Goal: Task Accomplishment & Management: Use online tool/utility

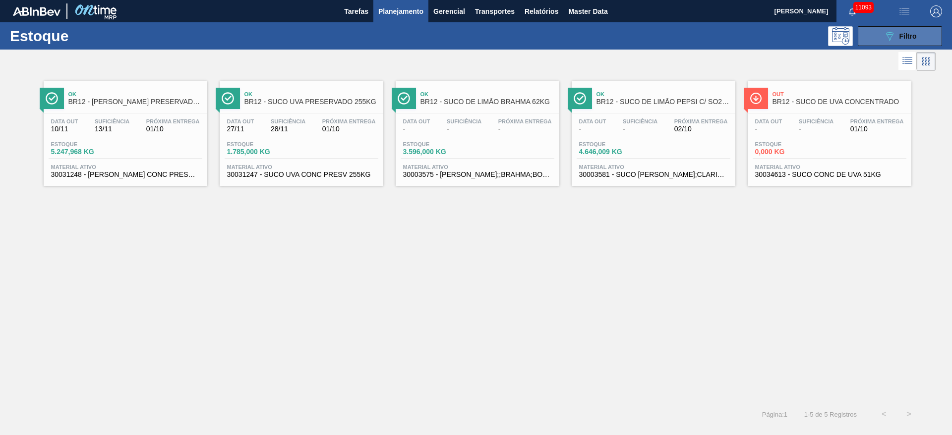
click at [888, 34] on icon at bounding box center [889, 36] width 7 height 8
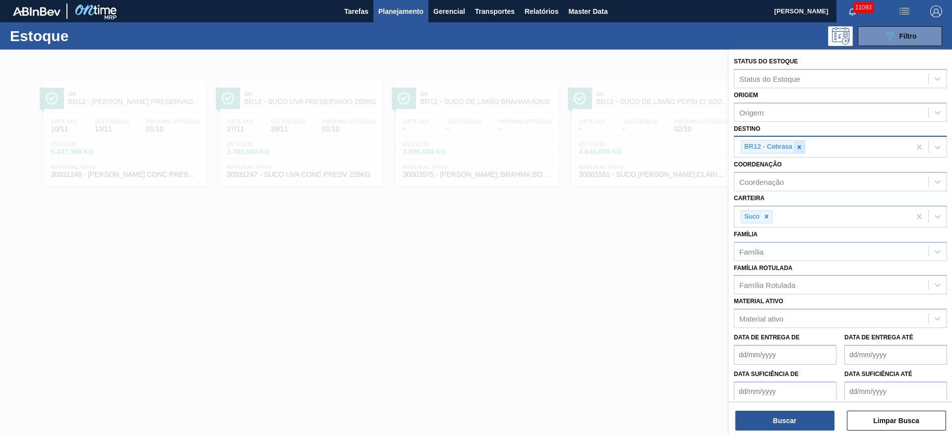
click at [801, 148] on icon at bounding box center [799, 146] width 3 height 3
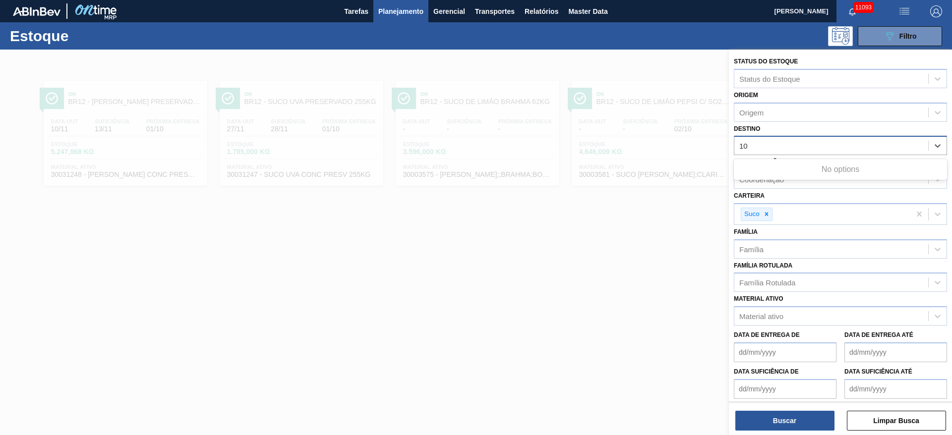
type input "10"
click at [795, 128] on div "Destino option BR12 - Cebrasa, deselected. Use Up and Down to choose options, p…" at bounding box center [840, 139] width 213 height 34
click at [785, 147] on div "Destino" at bounding box center [831, 146] width 194 height 14
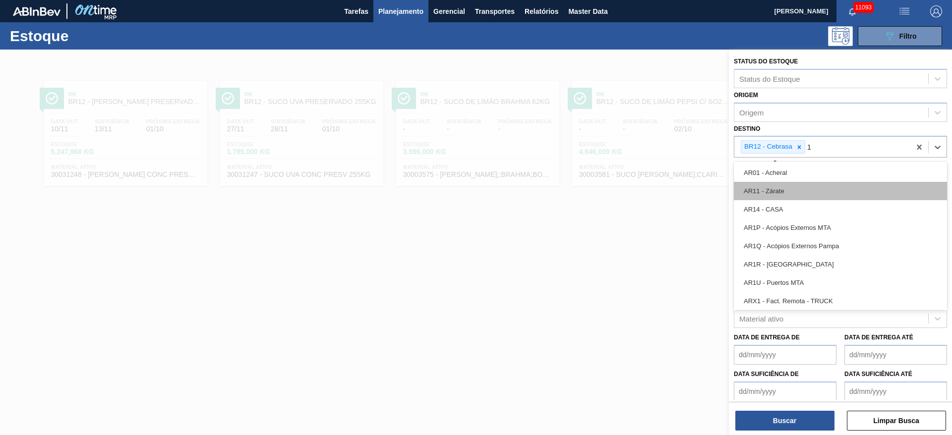
type input "10"
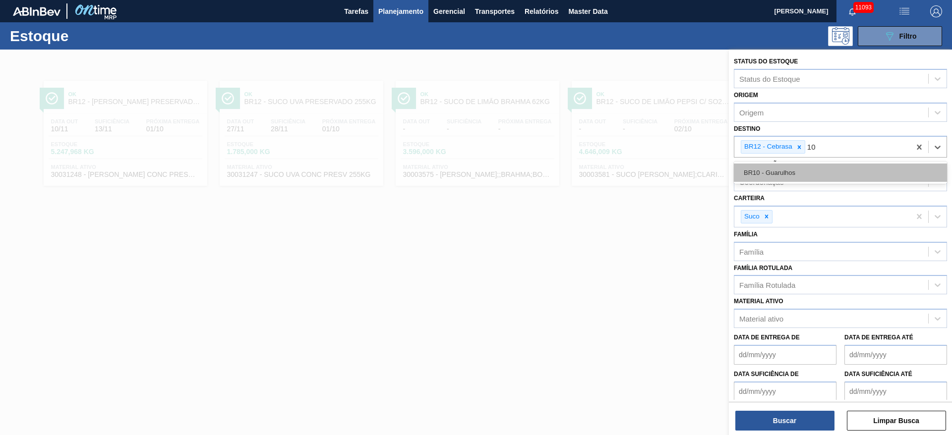
click at [778, 173] on div "BR10 - Guarulhos" at bounding box center [840, 173] width 213 height 18
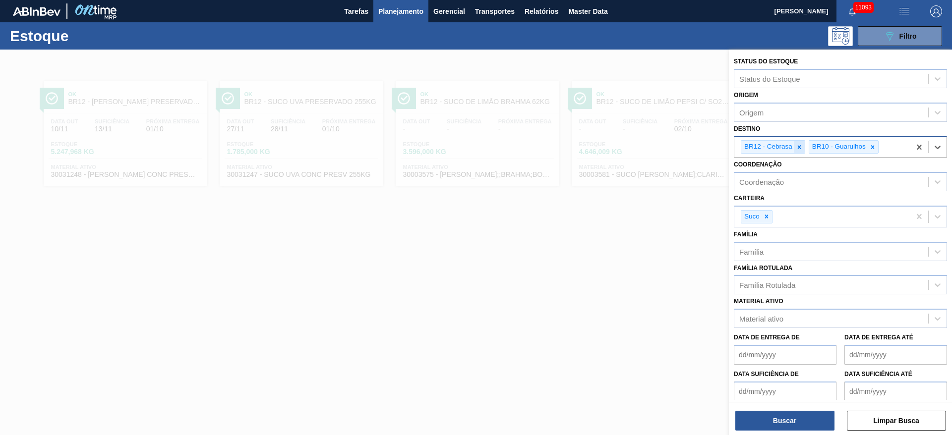
click at [796, 148] on icon at bounding box center [799, 147] width 7 height 7
drag, startPoint x: 773, startPoint y: 215, endPoint x: 766, endPoint y: 216, distance: 7.1
click at [769, 215] on div "Suco" at bounding box center [822, 217] width 176 height 20
click at [765, 218] on icon at bounding box center [765, 216] width 3 height 3
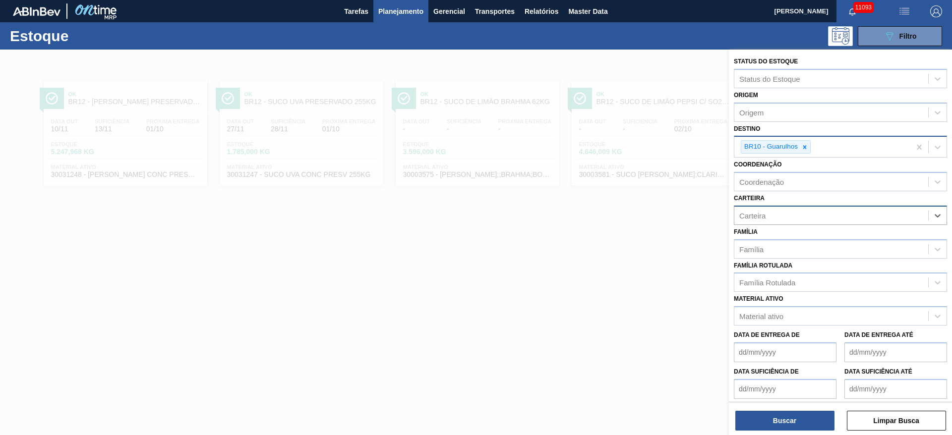
click at [765, 218] on div "Carteira" at bounding box center [752, 215] width 26 height 8
drag, startPoint x: 767, startPoint y: 245, endPoint x: 768, endPoint y: 269, distance: 23.8
click at [766, 243] on div "Açúcar" at bounding box center [840, 240] width 213 height 18
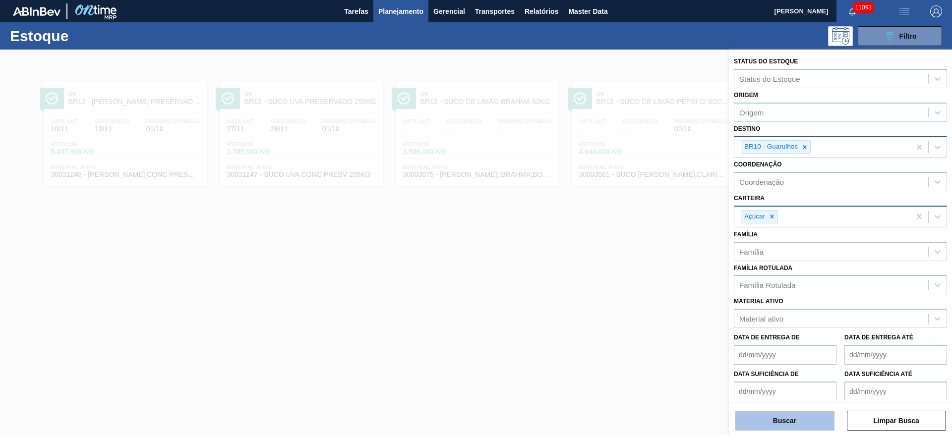
click at [791, 422] on button "Buscar" at bounding box center [784, 421] width 99 height 20
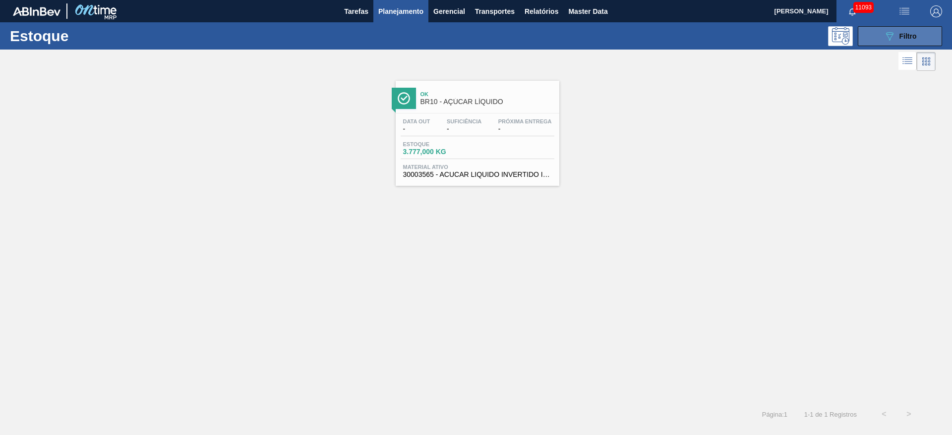
click at [868, 42] on button "089F7B8B-B2A5-4AFE-B5C0-19BA573D28AC Filtro" at bounding box center [900, 36] width 84 height 20
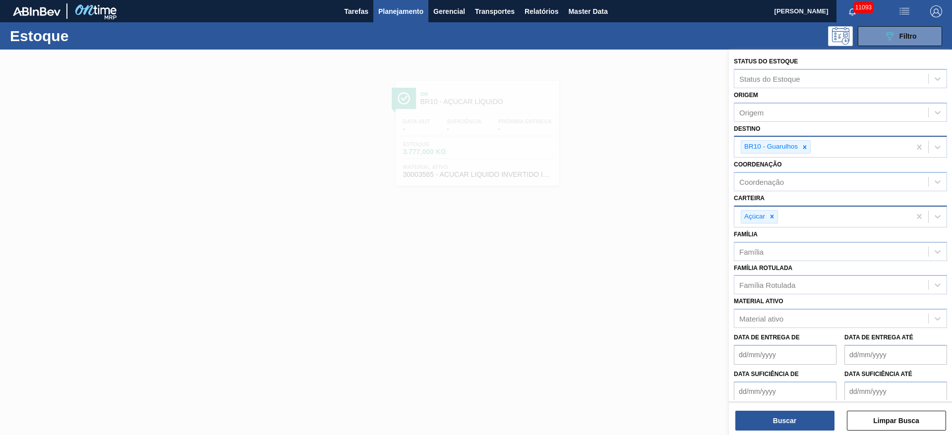
click at [804, 144] on div at bounding box center [804, 147] width 11 height 12
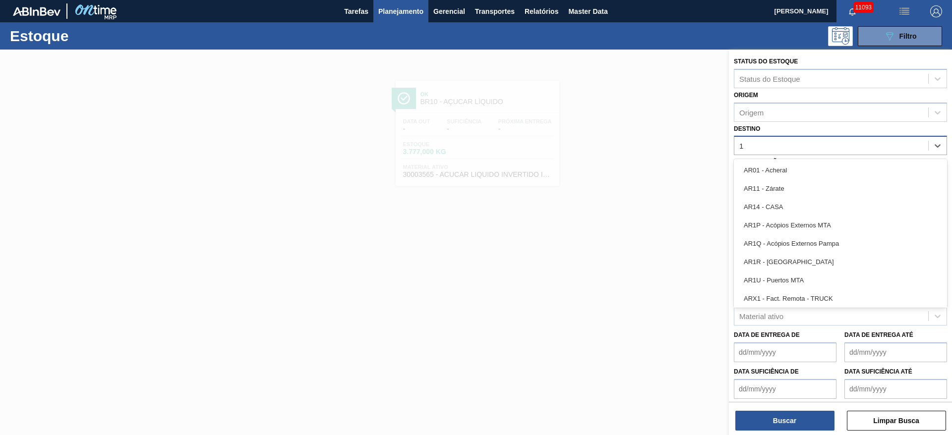
type input "19"
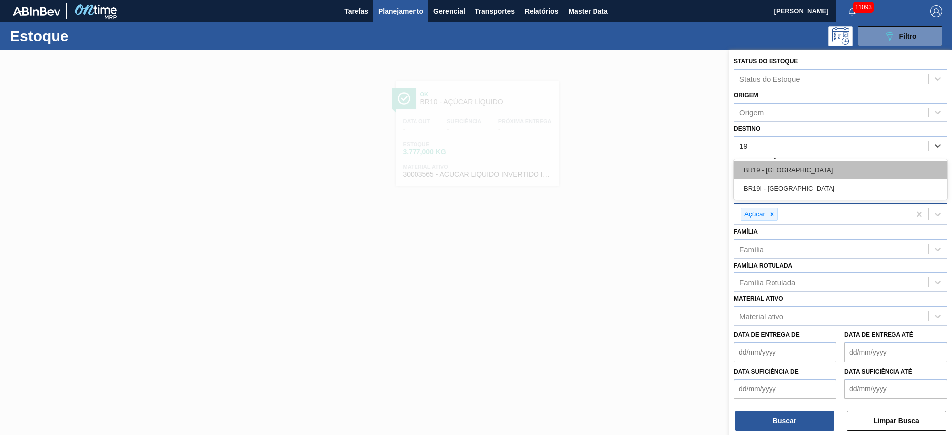
click at [794, 170] on div "BR19 - Nova Rio" at bounding box center [840, 170] width 213 height 18
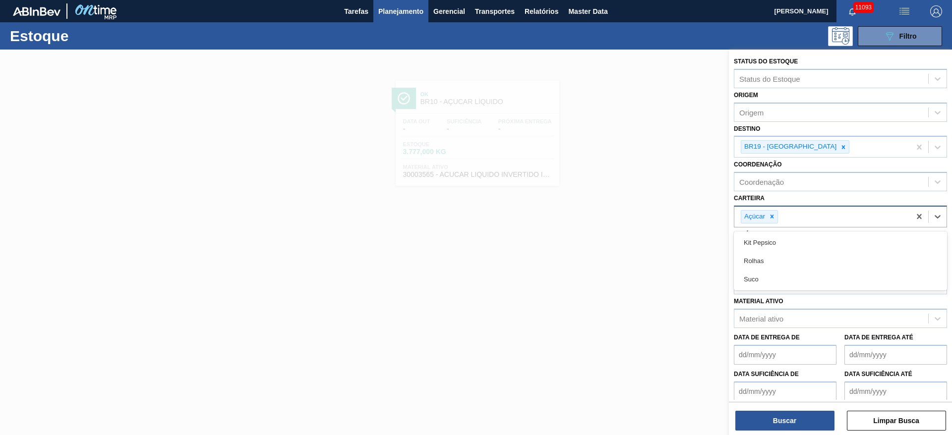
click at [767, 225] on div "Açúcar" at bounding box center [822, 217] width 176 height 20
click at [772, 213] on icon at bounding box center [771, 216] width 7 height 7
click at [772, 213] on div "Carteira" at bounding box center [831, 215] width 194 height 14
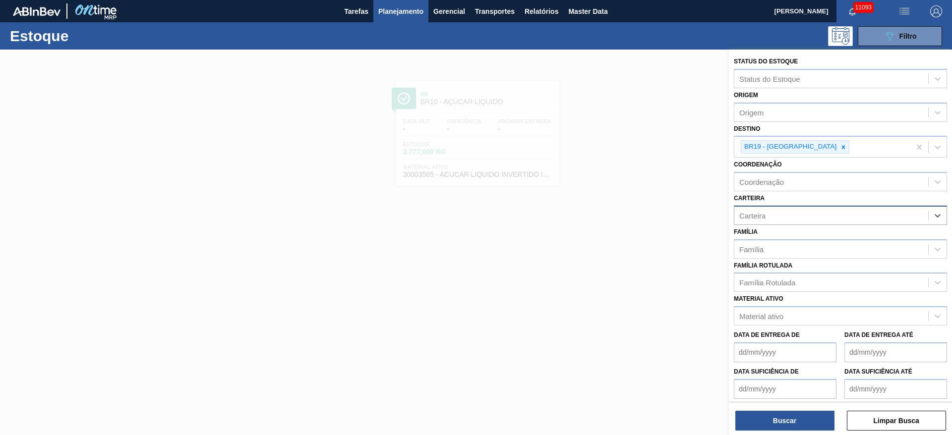
click at [770, 217] on div "Carteira" at bounding box center [831, 215] width 194 height 14
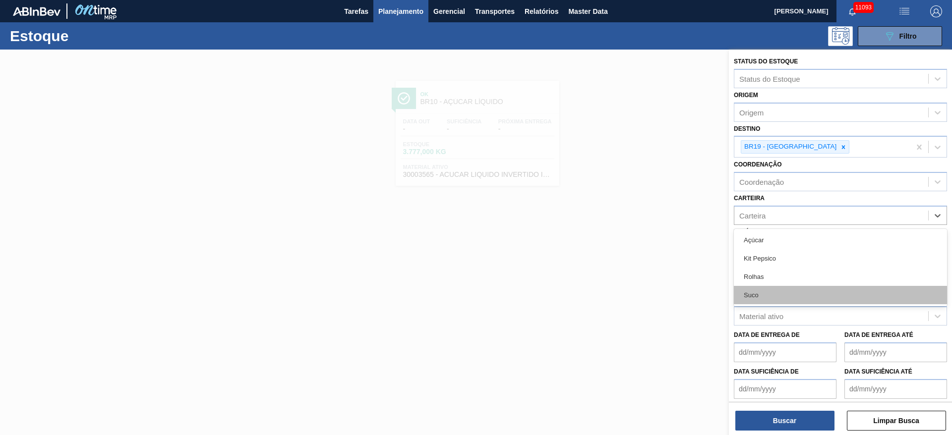
click at [771, 293] on div "Suco" at bounding box center [840, 295] width 213 height 18
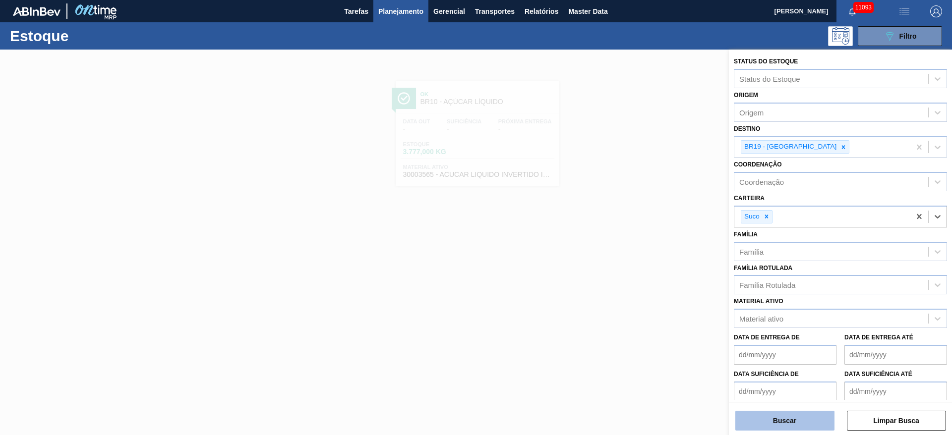
click at [791, 415] on button "Buscar" at bounding box center [784, 421] width 99 height 20
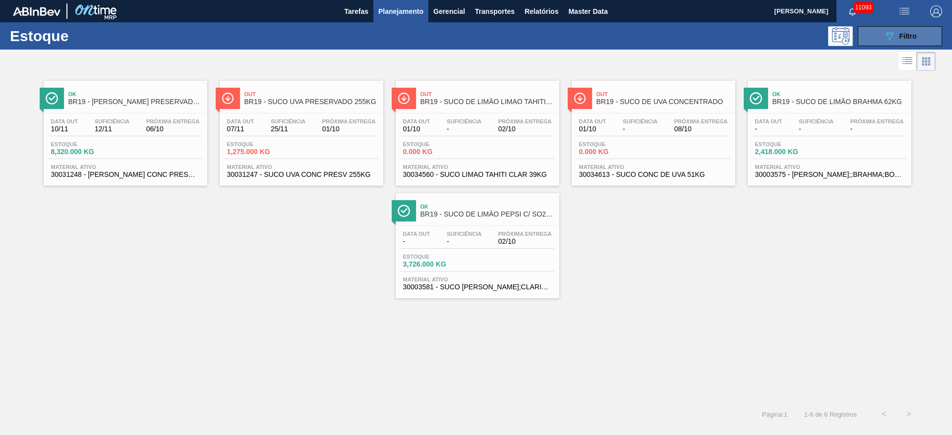
click at [874, 29] on button "089F7B8B-B2A5-4AFE-B5C0-19BA573D28AC Filtro" at bounding box center [900, 36] width 84 height 20
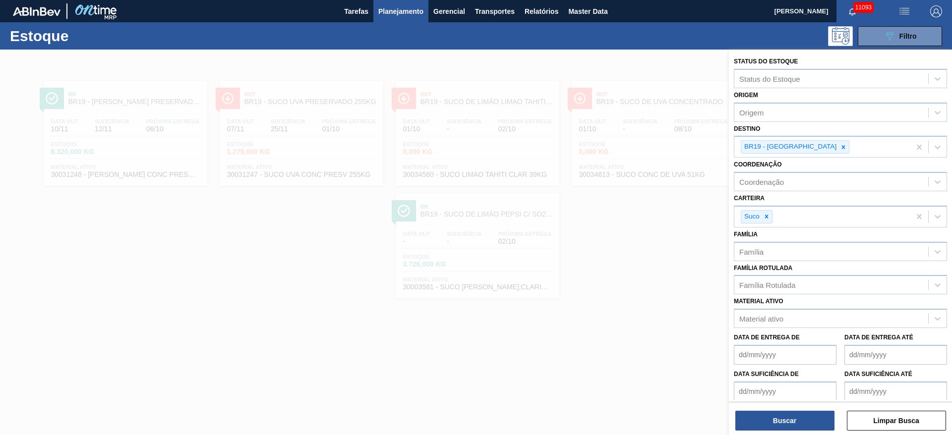
click at [678, 250] on div at bounding box center [476, 267] width 952 height 435
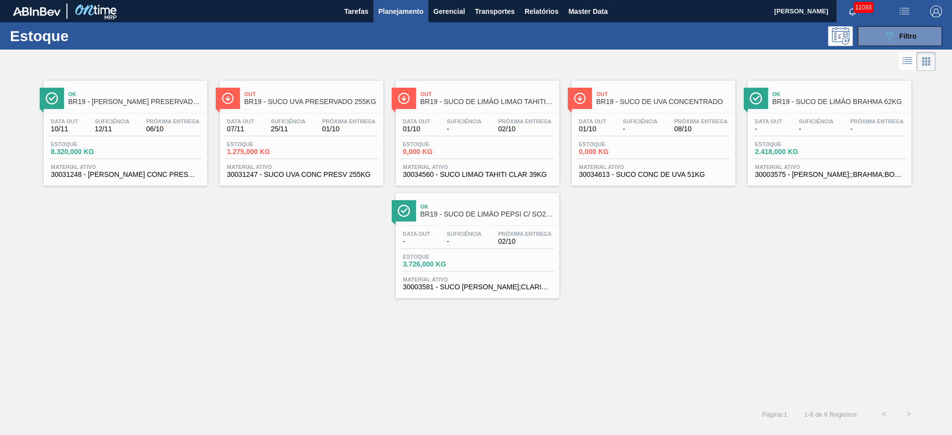
click at [885, 25] on div "Estoque 089F7B8B-B2A5-4AFE-B5C0-19BA573D28AC Filtro" at bounding box center [476, 35] width 952 height 27
click at [872, 39] on button "089F7B8B-B2A5-4AFE-B5C0-19BA573D28AC Filtro" at bounding box center [900, 36] width 84 height 20
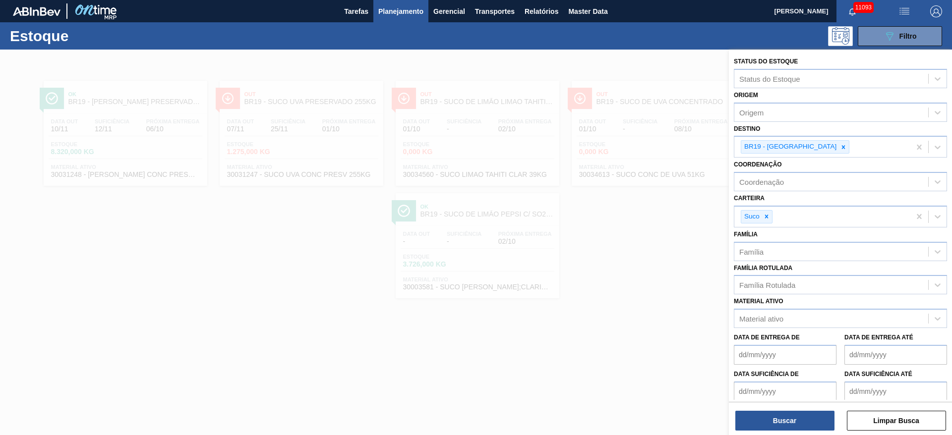
drag, startPoint x: 797, startPoint y: 147, endPoint x: 794, endPoint y: 166, distance: 19.6
click at [838, 147] on div at bounding box center [843, 147] width 11 height 12
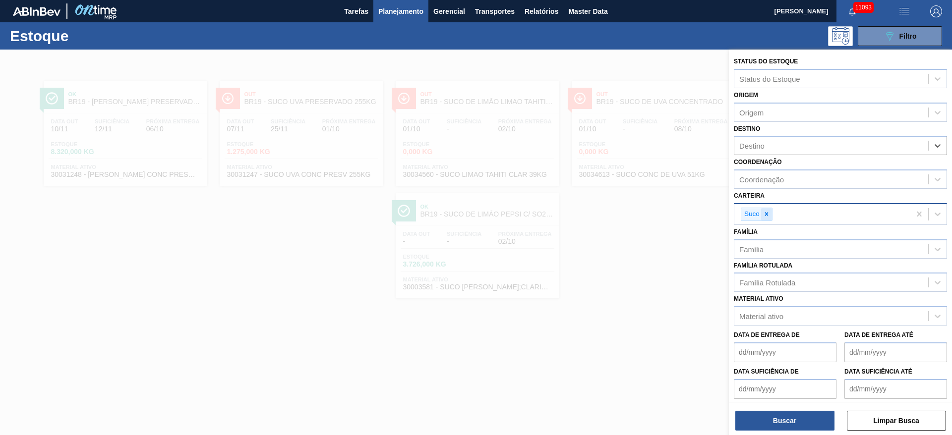
click at [763, 214] on icon at bounding box center [766, 214] width 7 height 7
drag, startPoint x: 780, startPoint y: 268, endPoint x: 769, endPoint y: 279, distance: 15.4
click at [776, 269] on div "Família Rotulada Família Rotulada" at bounding box center [840, 273] width 213 height 34
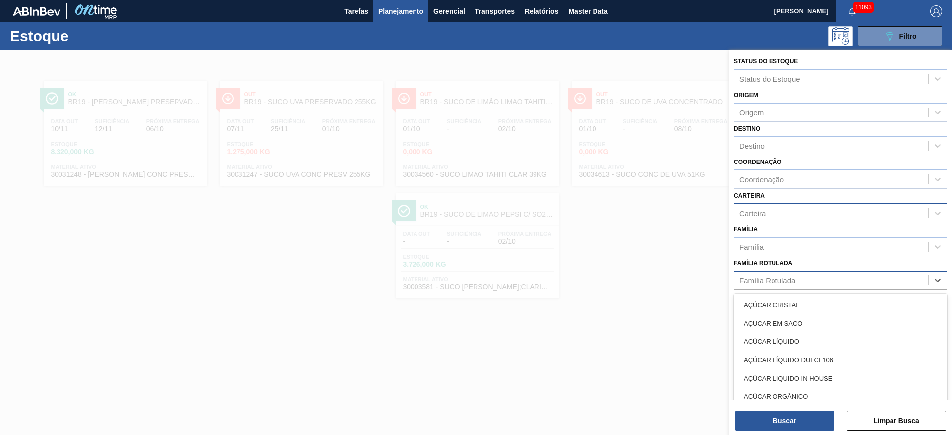
click at [767, 280] on div "Família Rotulada" at bounding box center [767, 280] width 56 height 8
type Rotulada "pc z"
drag, startPoint x: 788, startPoint y: 330, endPoint x: 788, endPoint y: 346, distance: 15.9
click at [789, 332] on div "KIT PC ZERO BAG IN BOX" at bounding box center [840, 323] width 213 height 18
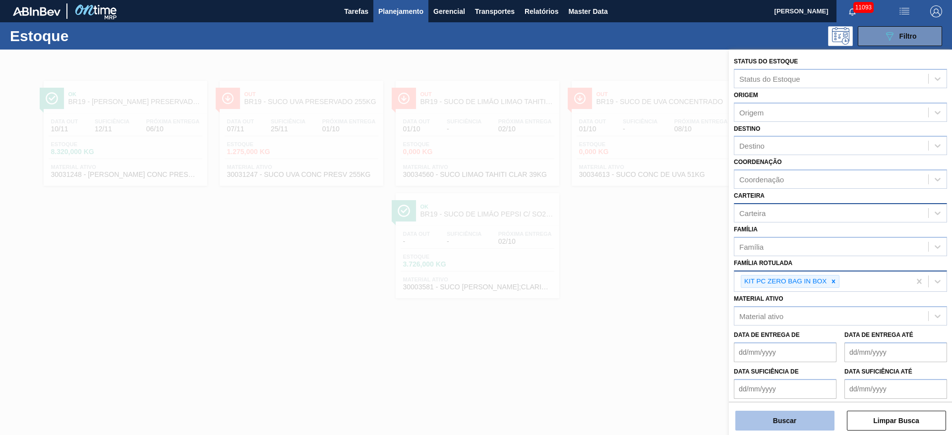
click at [783, 429] on button "Buscar" at bounding box center [784, 421] width 99 height 20
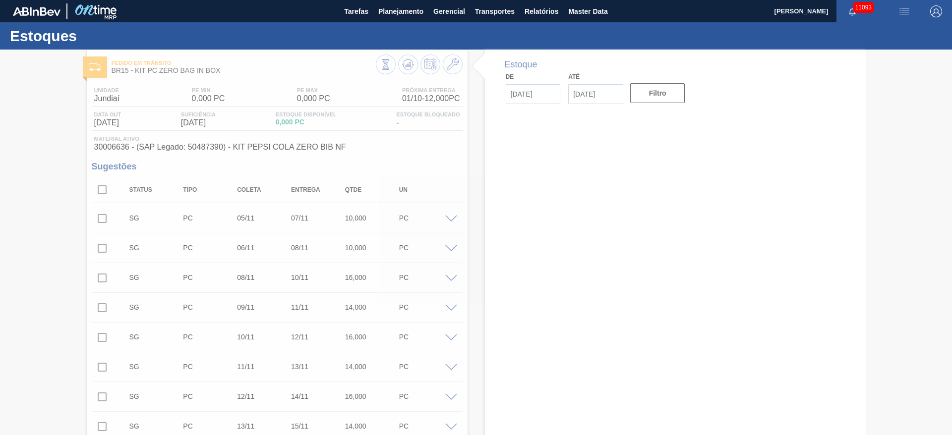
type input "[DATE]"
type input "01/11/2025"
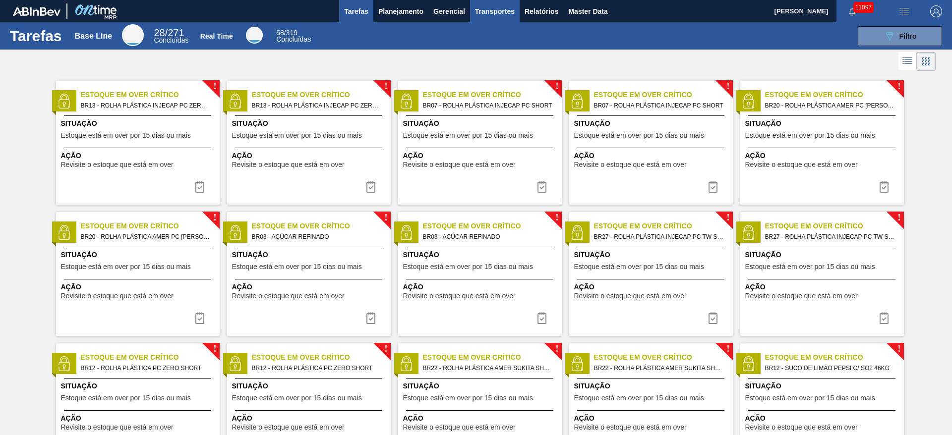
click at [509, 20] on button "Transportes" at bounding box center [495, 11] width 50 height 22
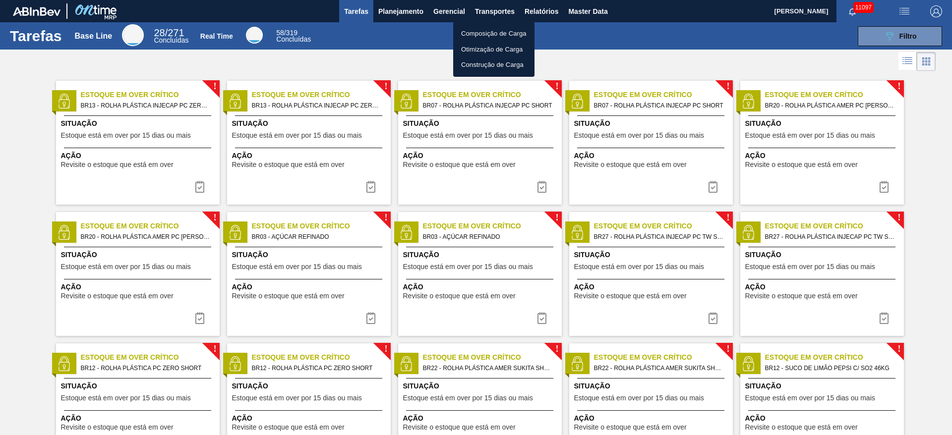
click at [549, 3] on div at bounding box center [476, 217] width 952 height 435
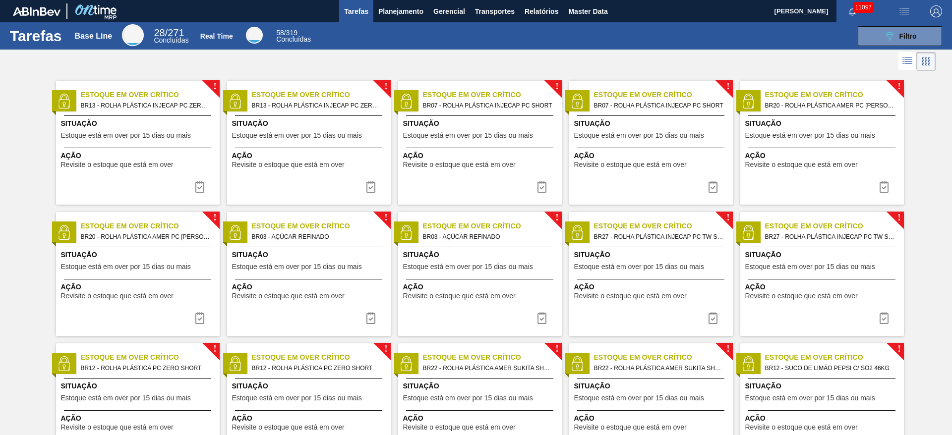
click at [545, 0] on body "Tarefas Planejamento Gerencial Transportes Relatórios Master Data José Albérico…" at bounding box center [476, 0] width 952 height 0
click at [544, 8] on span "Relatórios" at bounding box center [541, 11] width 34 height 12
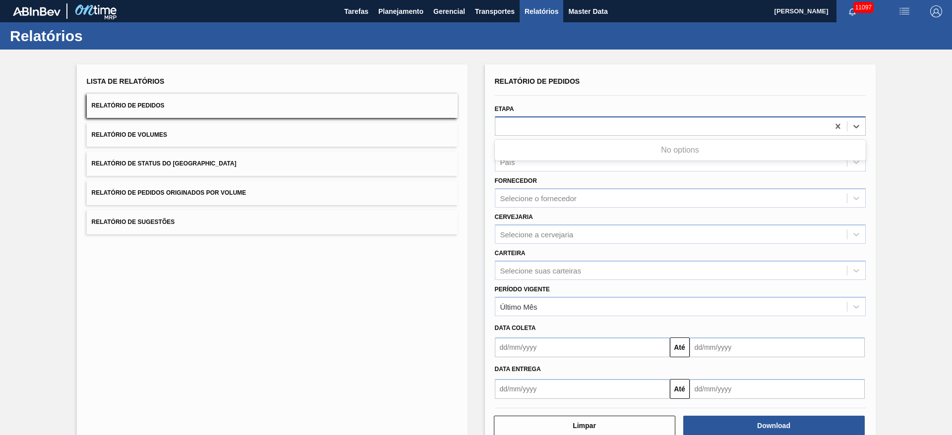
click at [510, 134] on div at bounding box center [680, 125] width 371 height 19
click at [582, 106] on div "Etapa" at bounding box center [680, 119] width 371 height 34
click at [569, 127] on div at bounding box center [662, 126] width 334 height 14
drag, startPoint x: 543, startPoint y: 142, endPoint x: 547, endPoint y: 130, distance: 12.4
click at [543, 141] on div "País País" at bounding box center [680, 155] width 371 height 34
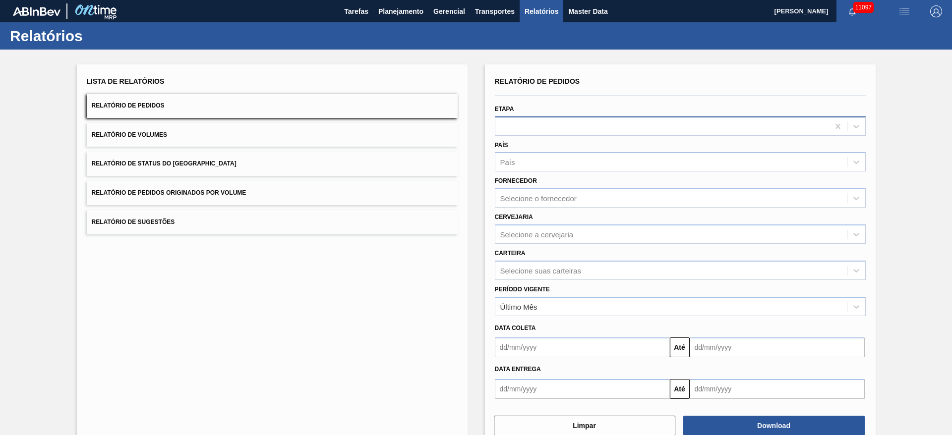
click at [551, 126] on div at bounding box center [662, 126] width 334 height 14
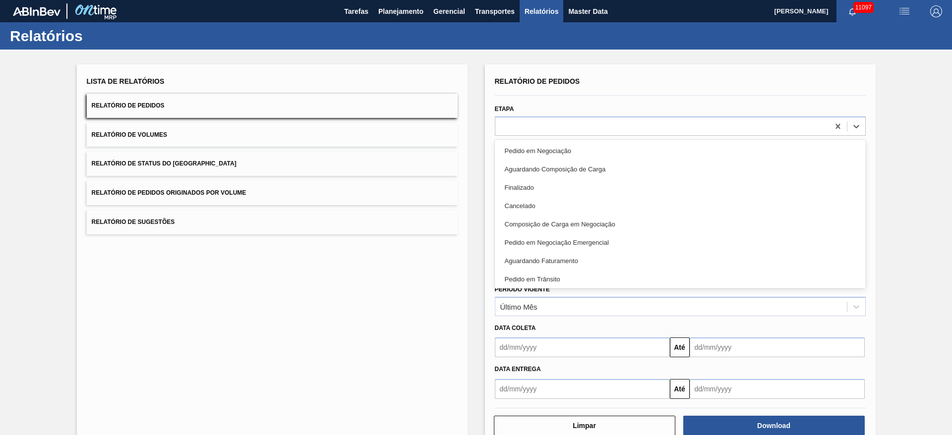
click at [559, 265] on div "Aguardando Faturamento" at bounding box center [680, 261] width 371 height 18
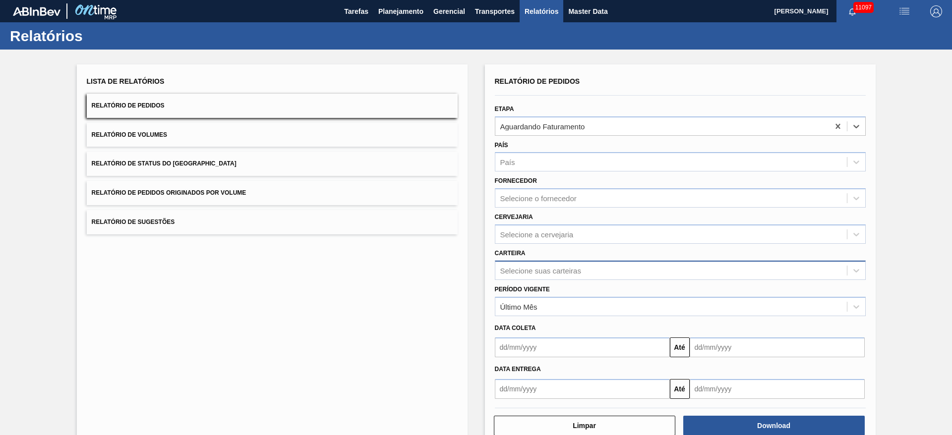
click at [548, 275] on div "Selecione suas carteiras" at bounding box center [670, 270] width 351 height 14
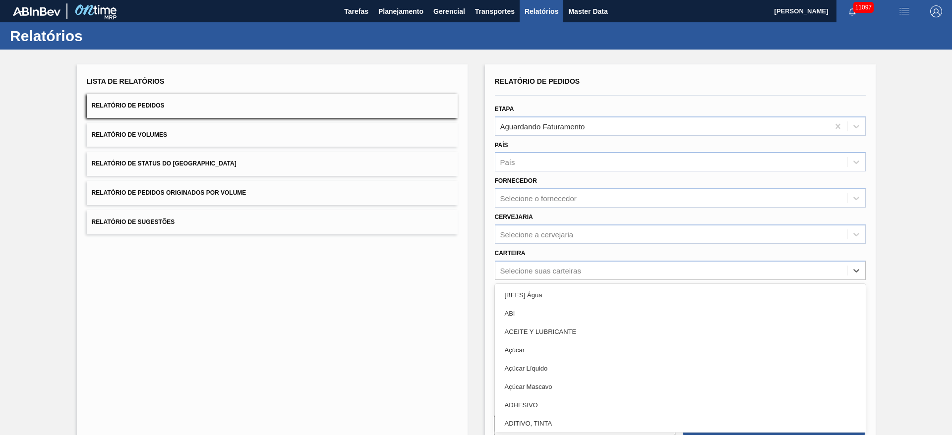
drag, startPoint x: 561, startPoint y: 345, endPoint x: 566, endPoint y: 345, distance: 5.5
click at [562, 289] on div "Açúcar" at bounding box center [680, 350] width 371 height 18
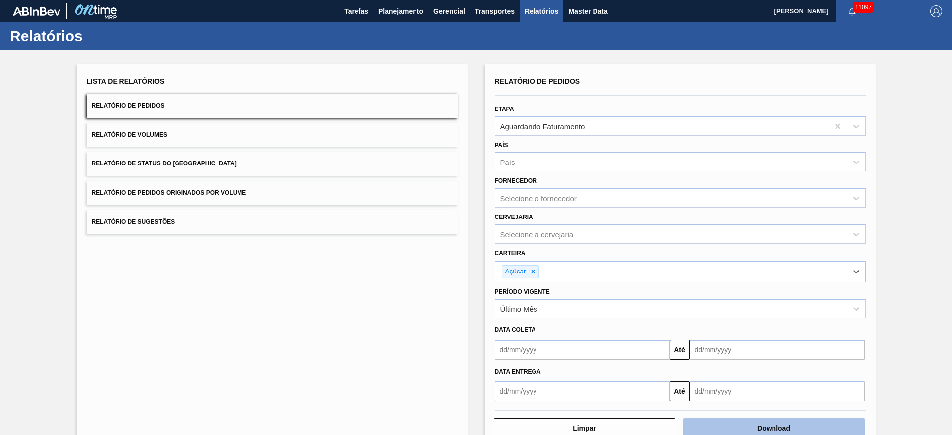
click at [634, 289] on button "Download" at bounding box center [773, 428] width 181 height 20
click at [385, 8] on span "Planejamento" at bounding box center [400, 11] width 45 height 12
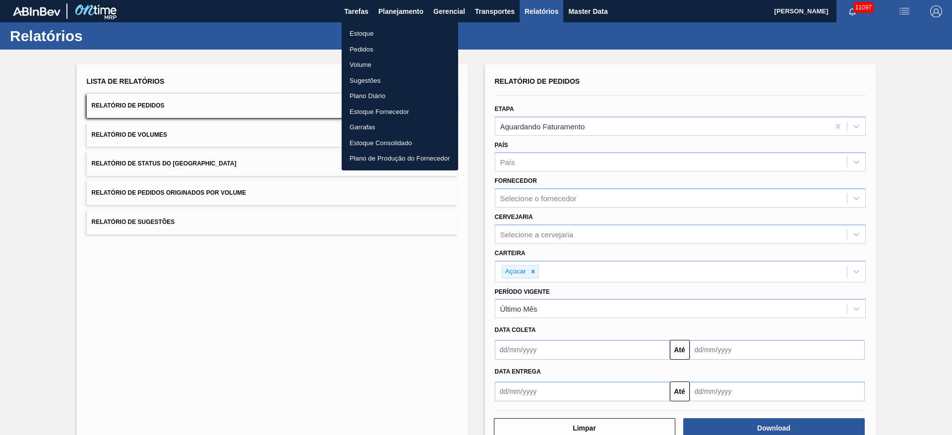
click at [388, 31] on li "Estoque" at bounding box center [400, 34] width 116 height 16
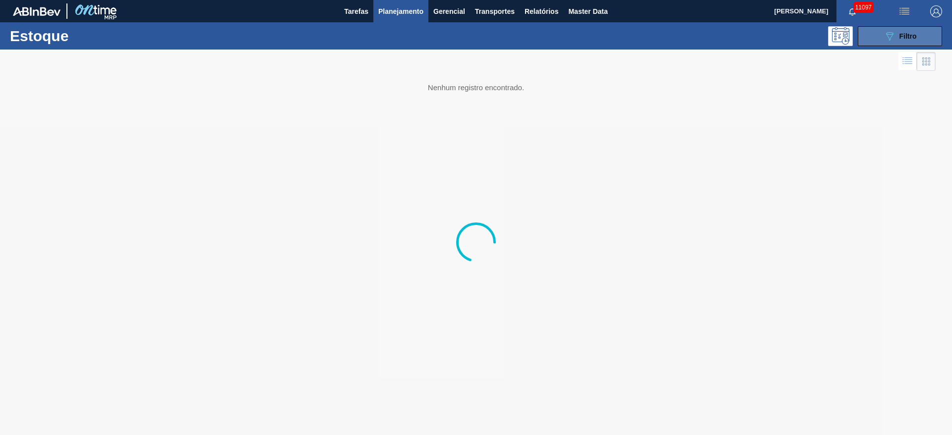
click at [634, 36] on icon "089F7B8B-B2A5-4AFE-B5C0-19BA573D28AC" at bounding box center [889, 36] width 12 height 12
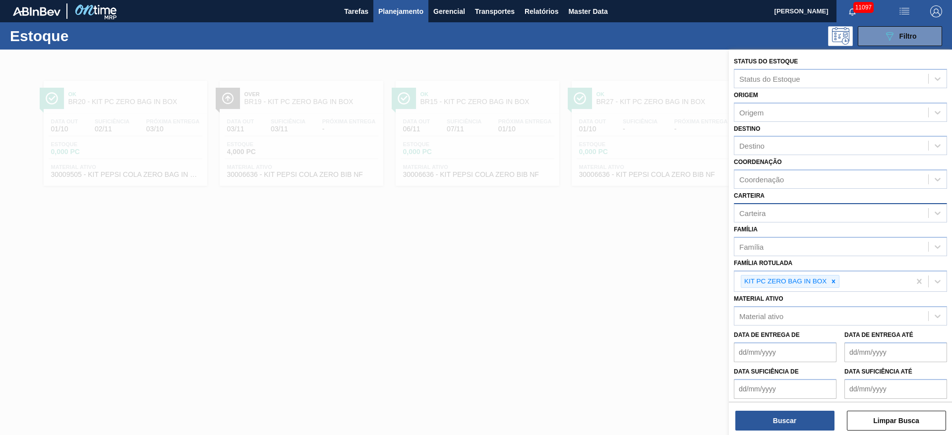
click at [634, 273] on div "KIT PC ZERO BAG IN BOX" at bounding box center [822, 282] width 176 height 20
click at [634, 150] on div "Destino" at bounding box center [831, 146] width 194 height 14
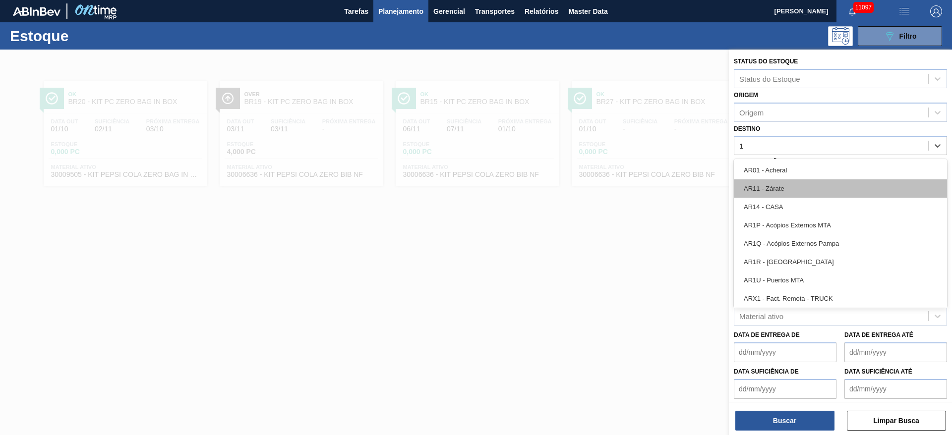
type input "15"
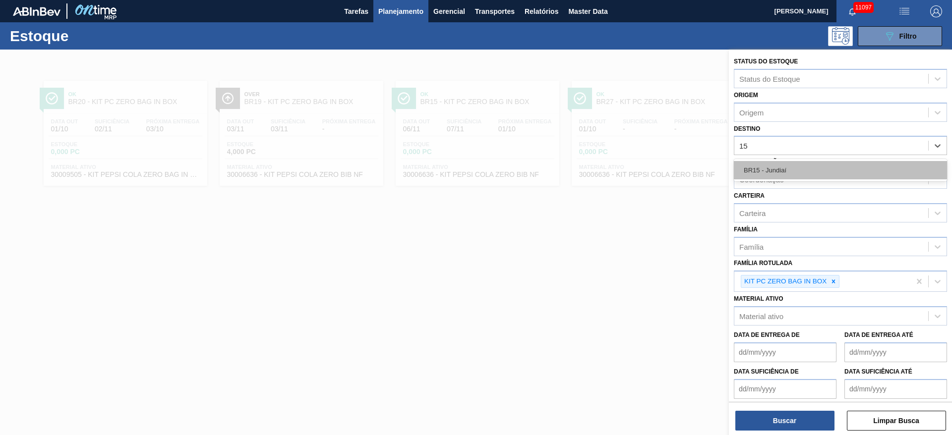
click at [634, 175] on div "BR15 - Jundiaí" at bounding box center [840, 170] width 213 height 18
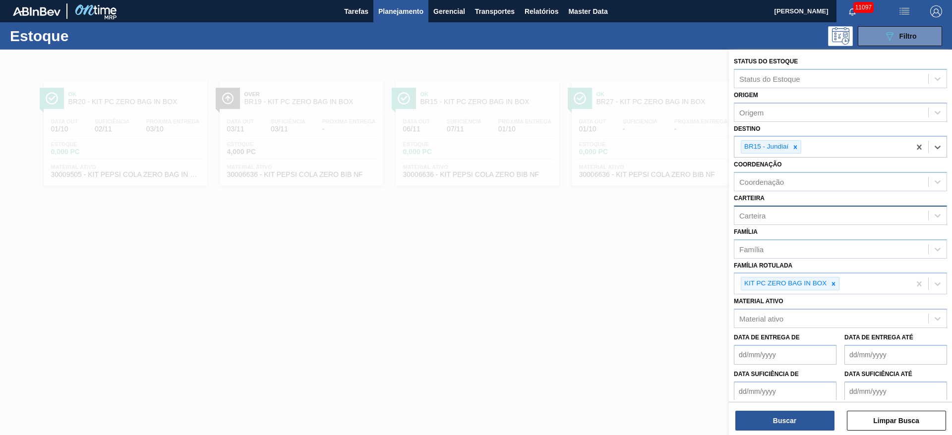
click at [634, 216] on div "Carteira" at bounding box center [831, 215] width 194 height 14
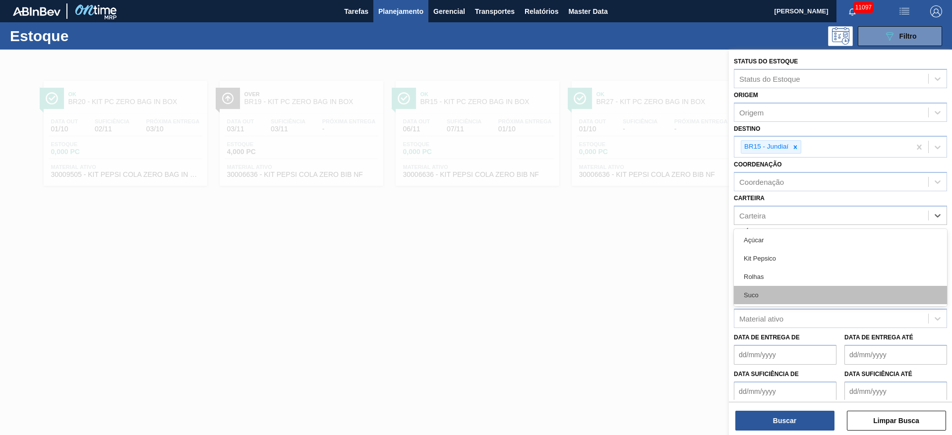
click at [634, 289] on div "Suco" at bounding box center [840, 295] width 213 height 18
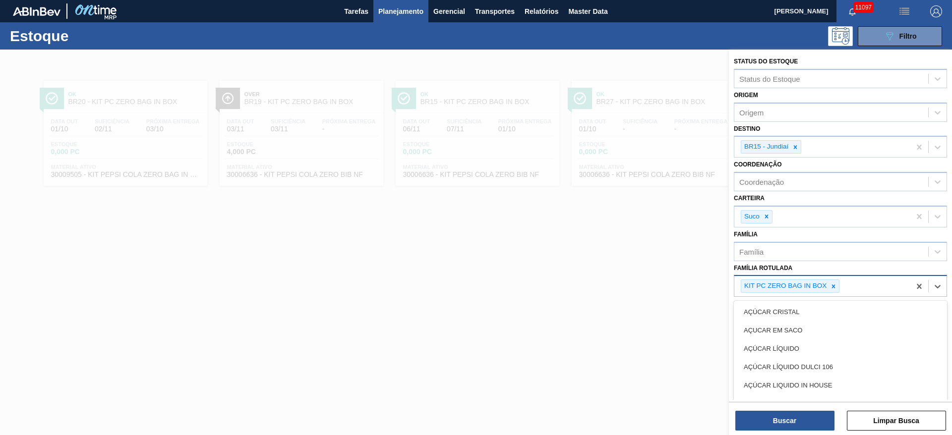
click at [634, 289] on div "KIT PC ZERO BAG IN BOX" at bounding box center [784, 286] width 87 height 12
click at [634, 286] on icon at bounding box center [833, 286] width 7 height 7
click at [634, 289] on button "Buscar" at bounding box center [784, 421] width 99 height 20
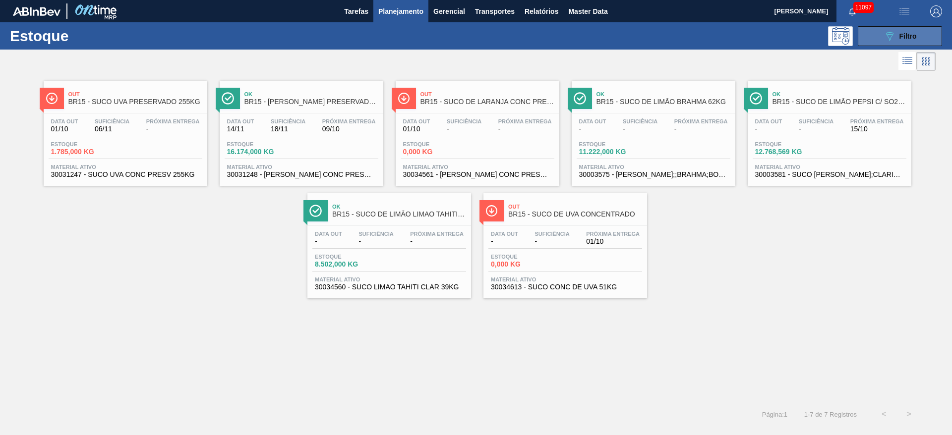
click at [634, 33] on icon "089F7B8B-B2A5-4AFE-B5C0-19BA573D28AC" at bounding box center [889, 36] width 12 height 12
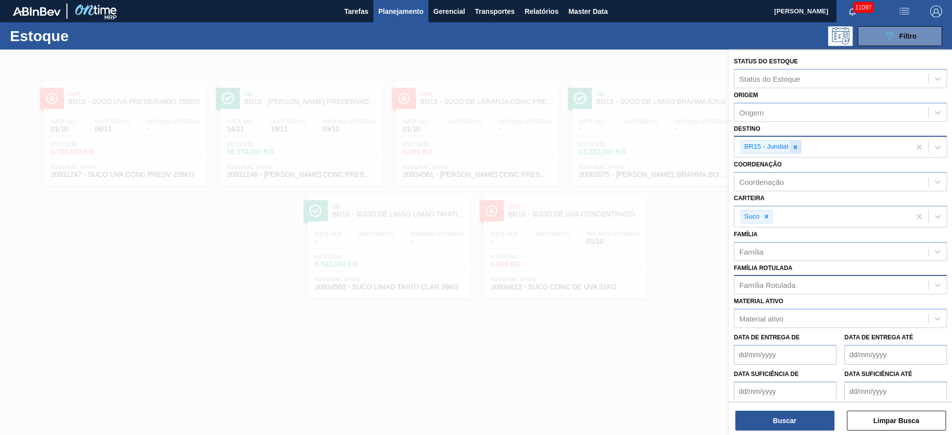
click at [634, 148] on icon at bounding box center [795, 147] width 7 height 7
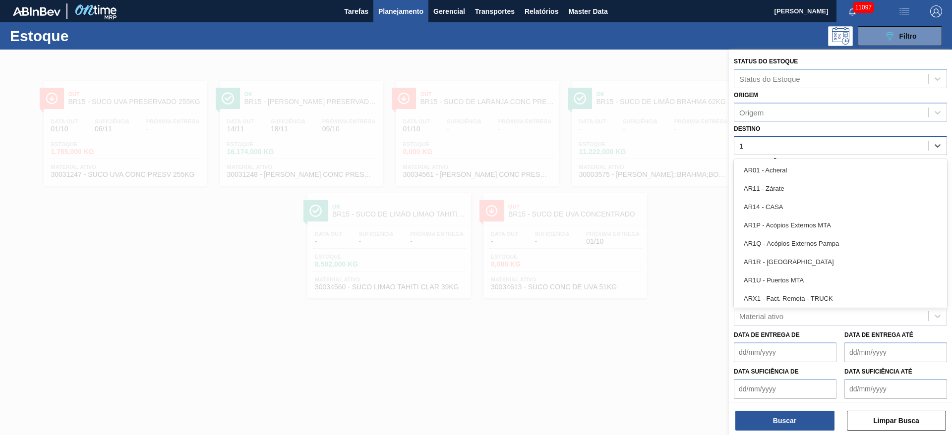
type input "1"
click at [634, 131] on div "Destino option BR15 - Jundiaí, deselected. option AR01 - Acheral focused, 1 of …" at bounding box center [840, 139] width 213 height 34
click at [634, 146] on div "Destino" at bounding box center [831, 146] width 194 height 14
type input "23"
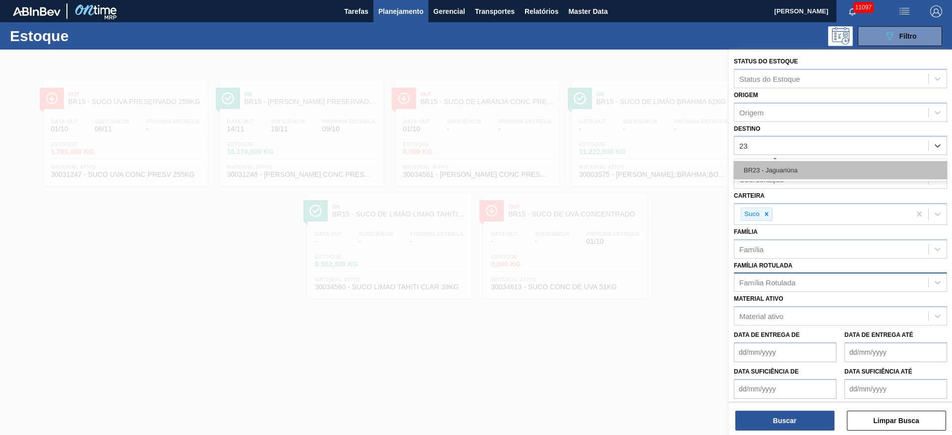
click at [634, 169] on div "BR23 - Jaguariúna" at bounding box center [840, 170] width 213 height 18
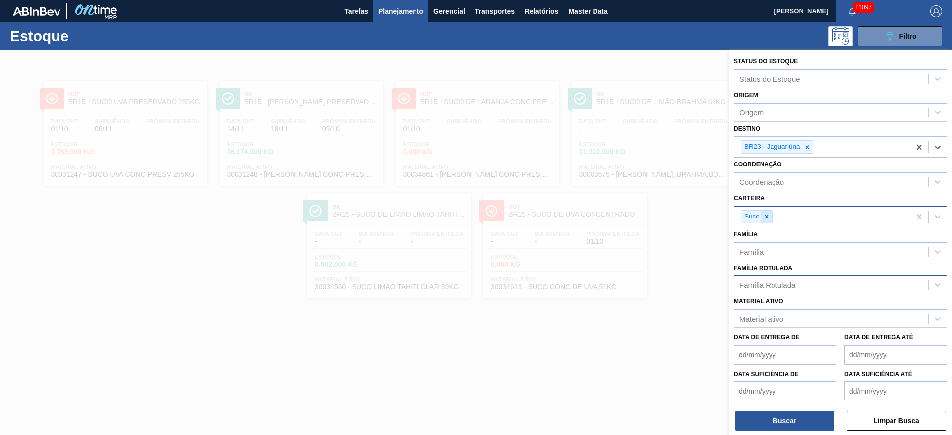
click at [634, 217] on icon at bounding box center [766, 216] width 7 height 7
drag, startPoint x: 763, startPoint y: 217, endPoint x: 761, endPoint y: 228, distance: 10.6
click at [634, 218] on div "Carteira" at bounding box center [752, 215] width 26 height 8
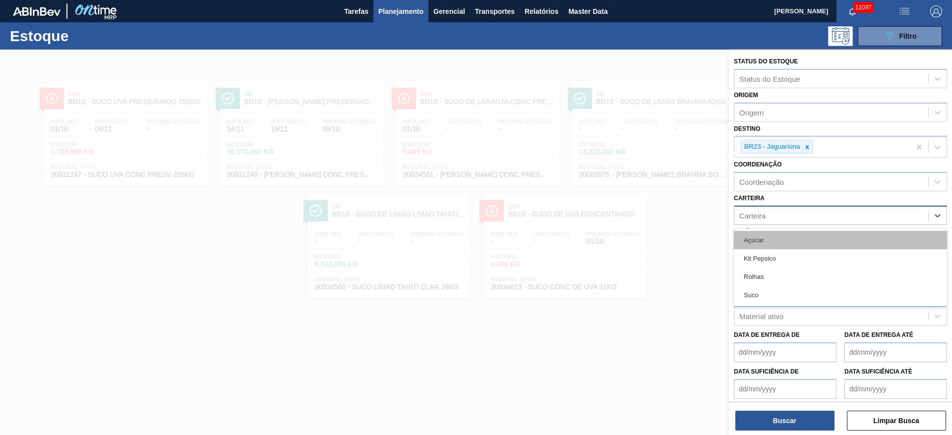
click at [634, 242] on div "Açúcar" at bounding box center [840, 240] width 213 height 18
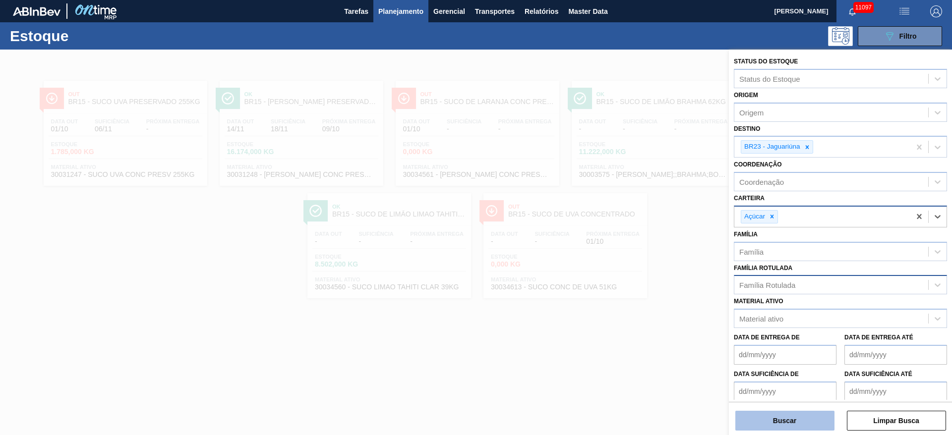
click at [634, 289] on button "Buscar" at bounding box center [784, 421] width 99 height 20
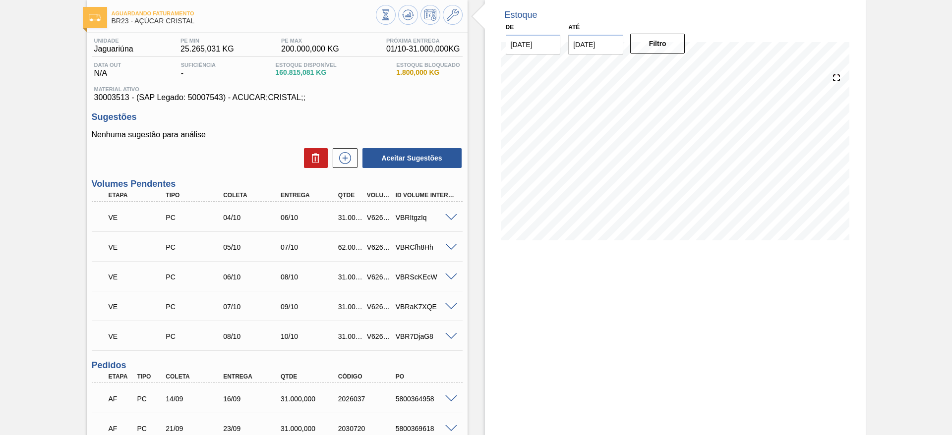
scroll to position [74, 0]
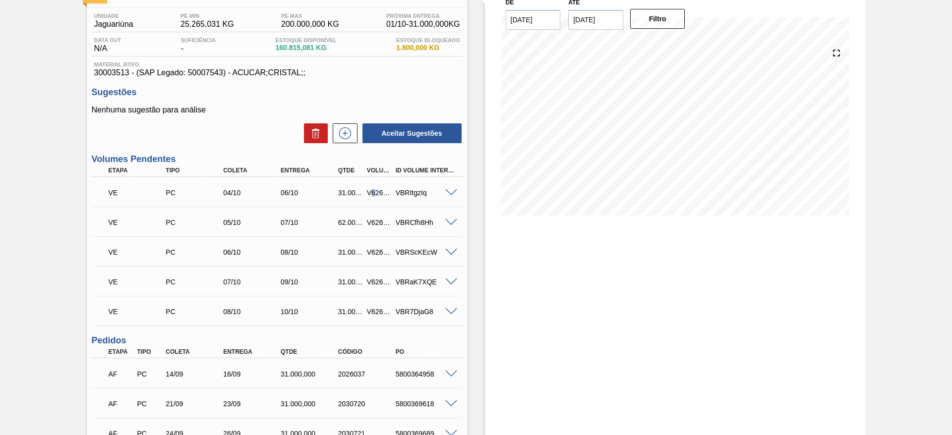
click at [374, 194] on div "V626762" at bounding box center [379, 193] width 30 height 8
click at [373, 194] on div "V626762" at bounding box center [379, 193] width 30 height 8
copy div "V626762"
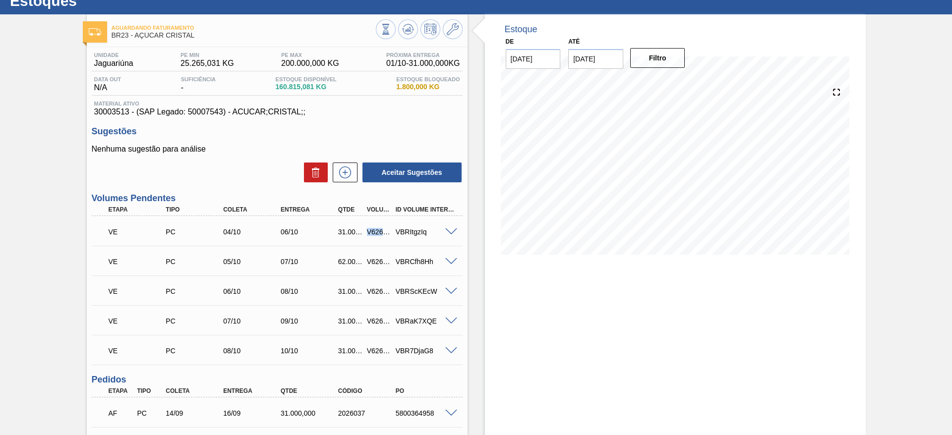
scroll to position [0, 0]
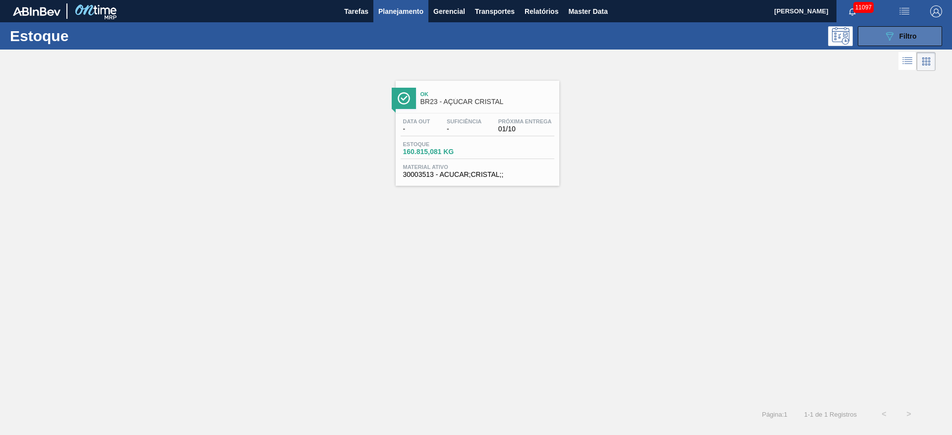
click at [873, 37] on button "089F7B8B-B2A5-4AFE-B5C0-19BA573D28AC Filtro" at bounding box center [900, 36] width 84 height 20
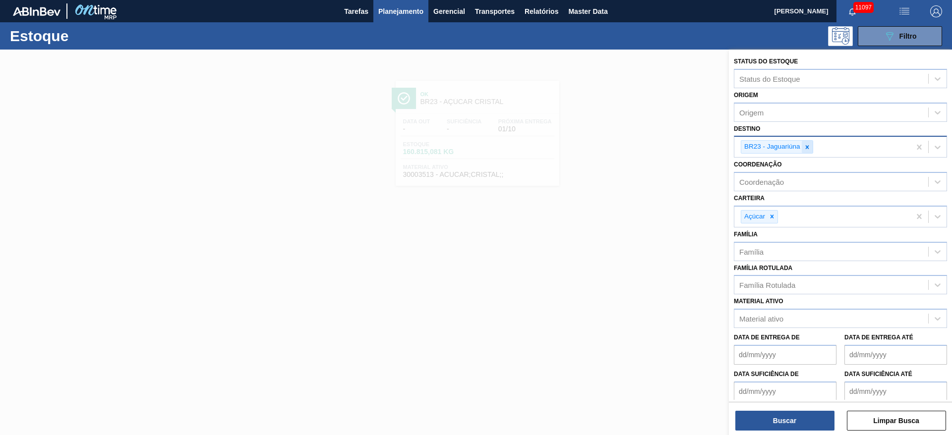
click at [808, 147] on icon at bounding box center [807, 147] width 7 height 7
type input "15"
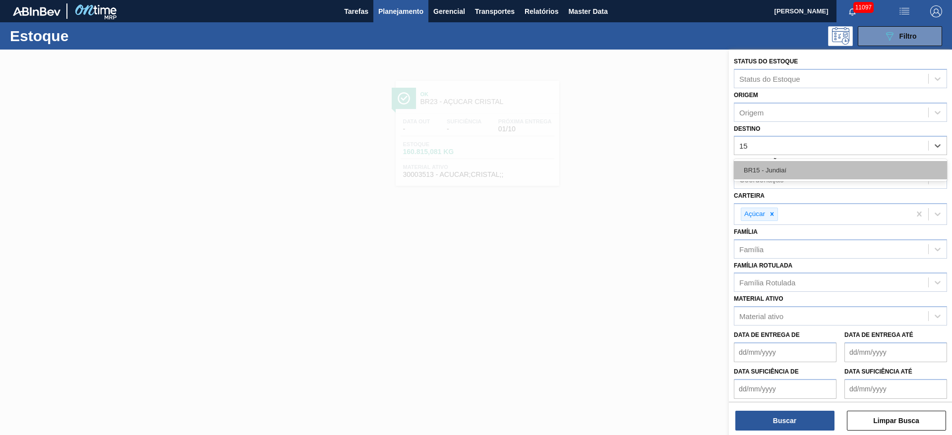
click at [796, 170] on div "BR15 - Jundiaí" at bounding box center [840, 170] width 213 height 18
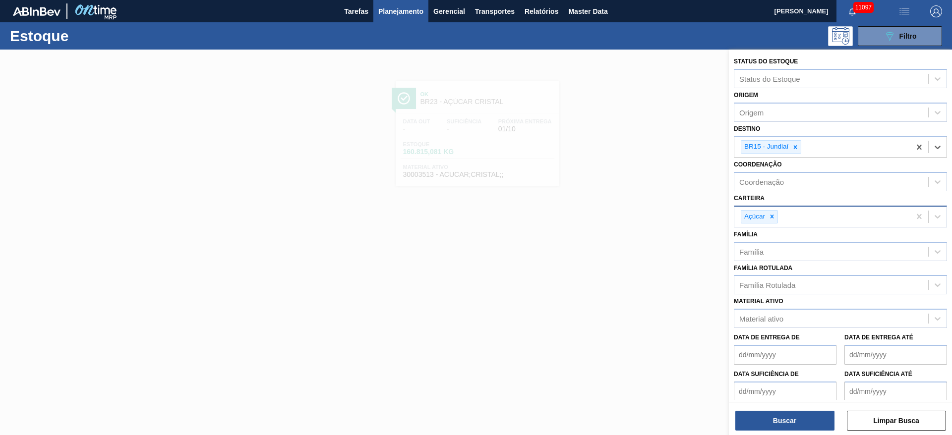
click at [772, 221] on div at bounding box center [771, 217] width 11 height 12
click at [772, 221] on div "Carteira" at bounding box center [831, 215] width 194 height 14
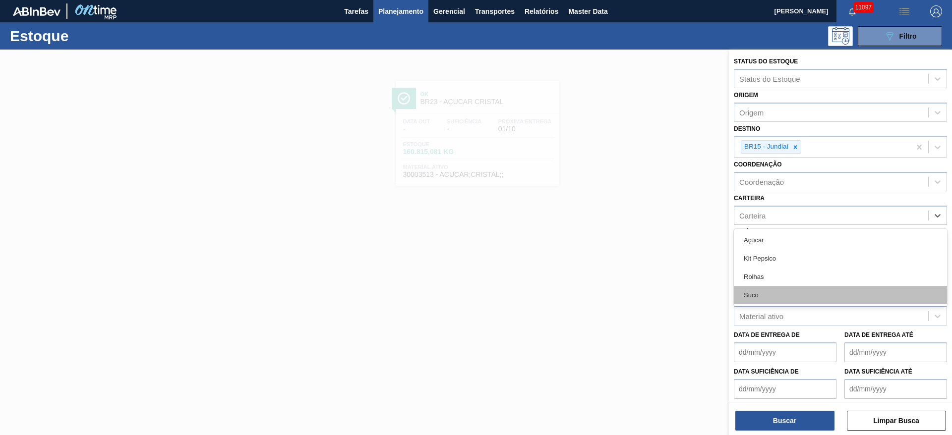
click at [770, 288] on div "Suco" at bounding box center [840, 295] width 213 height 18
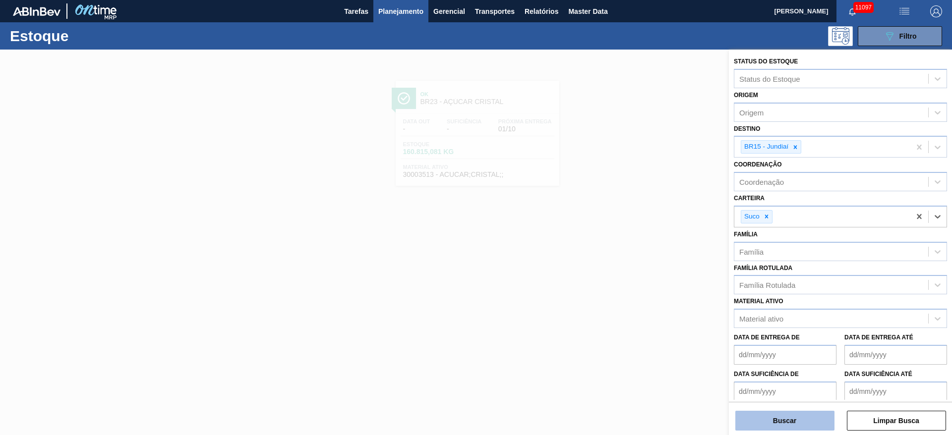
click at [779, 416] on button "Buscar" at bounding box center [784, 421] width 99 height 20
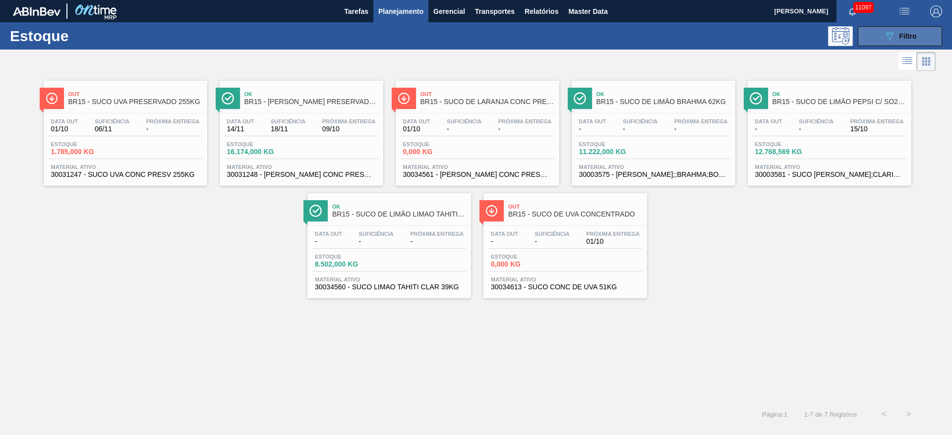
click at [908, 38] on span "Filtro" at bounding box center [907, 36] width 17 height 8
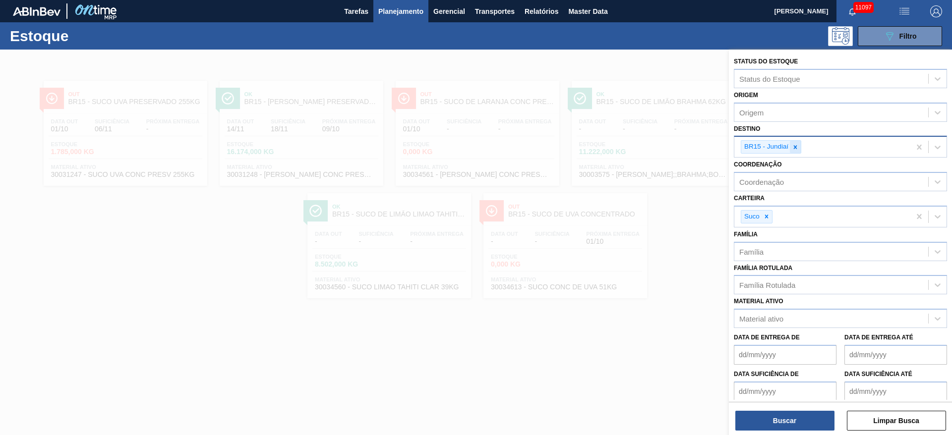
click at [789, 142] on div "BR15 - Jundiaí" at bounding box center [771, 146] width 60 height 13
click at [791, 141] on div at bounding box center [795, 147] width 11 height 12
type input "13"
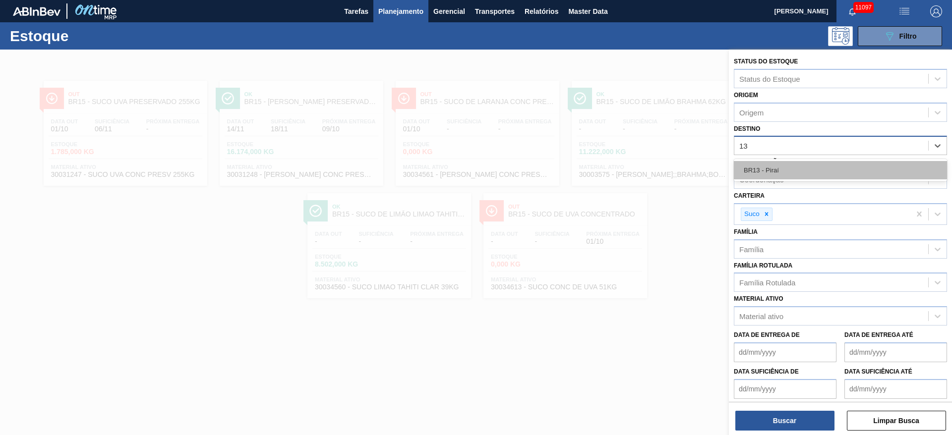
click at [788, 171] on div "BR13 - Piraí" at bounding box center [840, 170] width 213 height 18
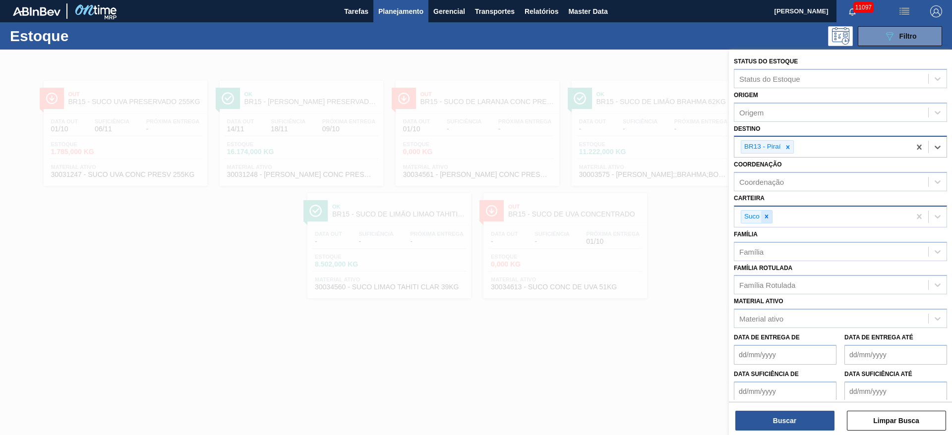
click at [769, 214] on icon at bounding box center [766, 216] width 7 height 7
click at [769, 214] on div "Carteira" at bounding box center [831, 215] width 194 height 14
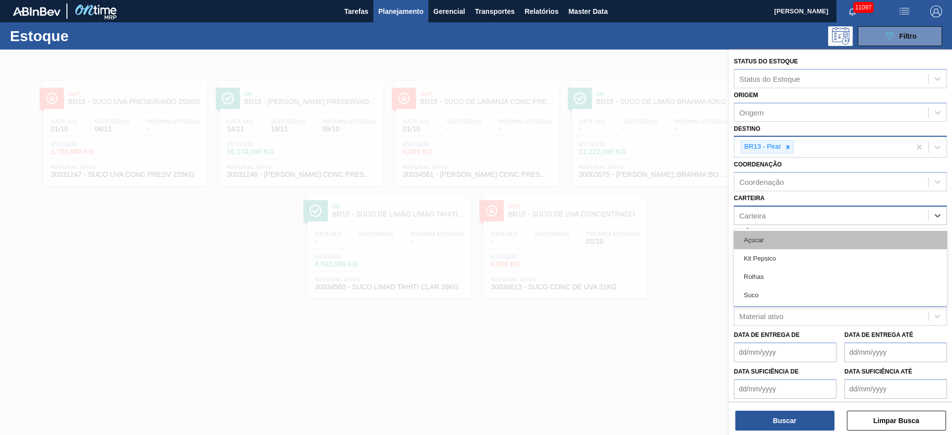
click at [765, 240] on div "Açúcar" at bounding box center [840, 240] width 213 height 18
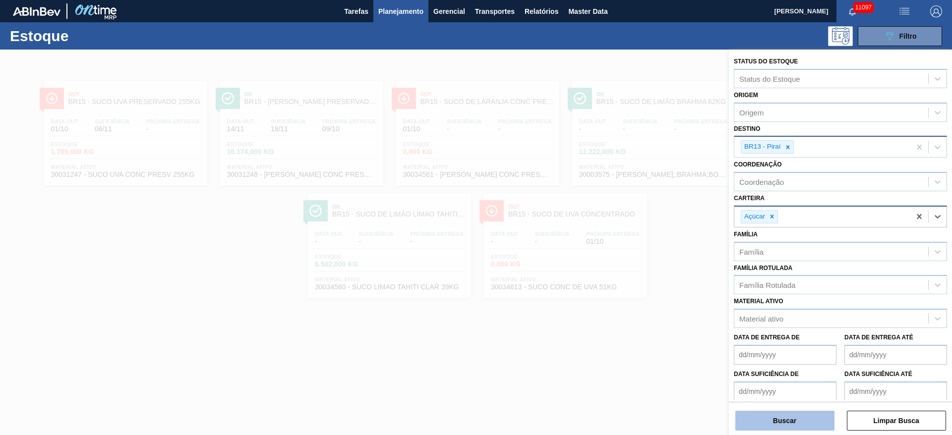
click at [779, 417] on button "Buscar" at bounding box center [784, 421] width 99 height 20
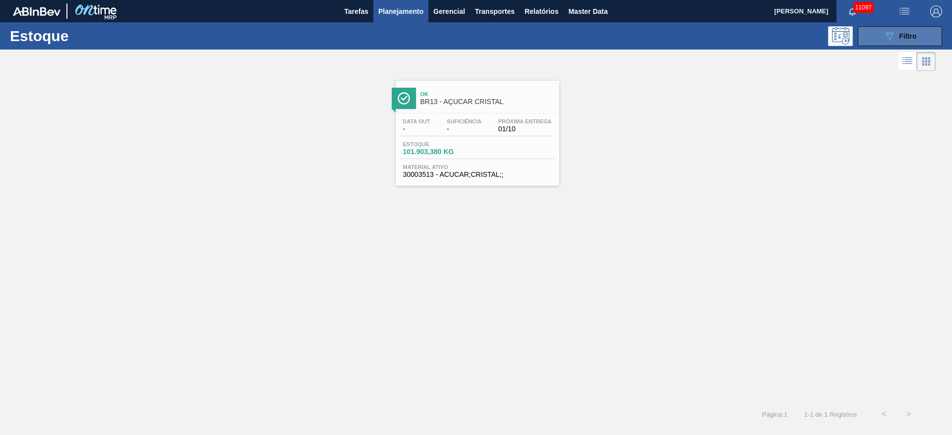
click at [901, 34] on span "Filtro" at bounding box center [907, 36] width 17 height 8
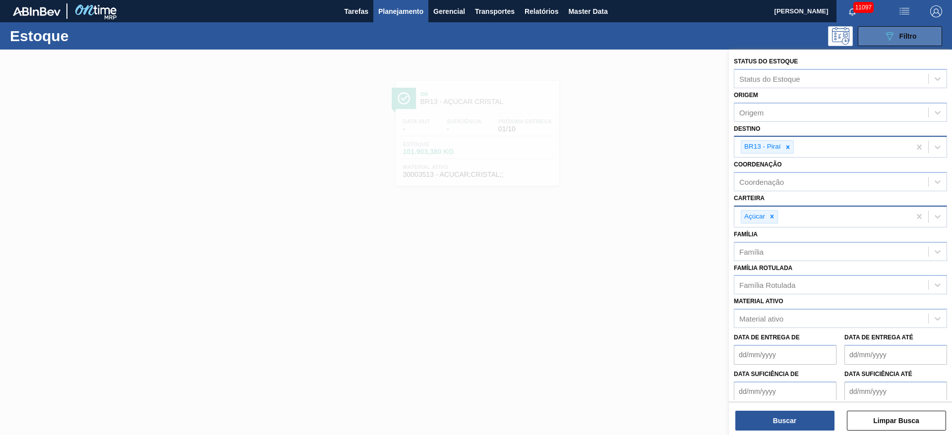
click at [881, 37] on button "089F7B8B-B2A5-4AFE-B5C0-19BA573D28AC Filtro" at bounding box center [900, 36] width 84 height 20
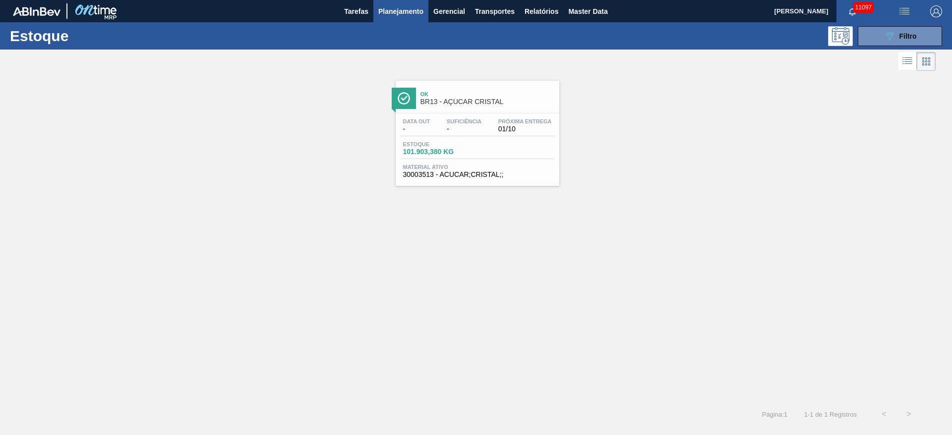
click at [897, 25] on div "Estoque 089F7B8B-B2A5-4AFE-B5C0-19BA573D28AC Filtro" at bounding box center [476, 35] width 952 height 27
click at [895, 26] on button "089F7B8B-B2A5-4AFE-B5C0-19BA573D28AC Filtro" at bounding box center [900, 36] width 84 height 20
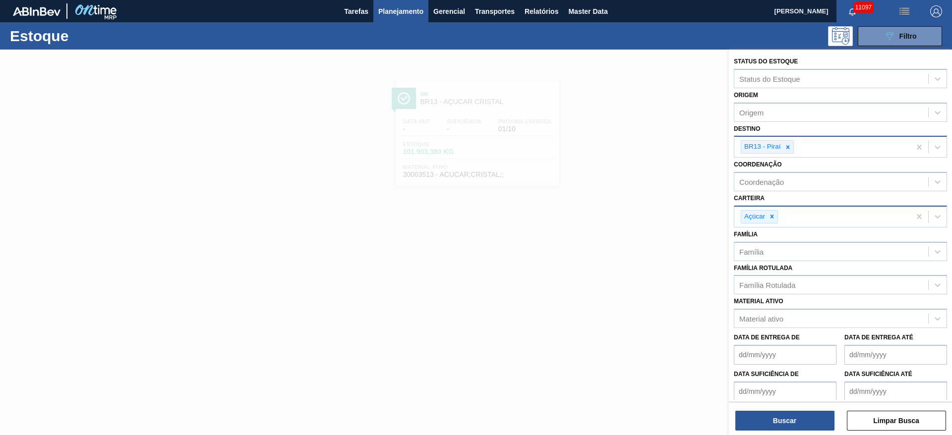
click at [788, 151] on div at bounding box center [787, 147] width 11 height 12
type input "23"
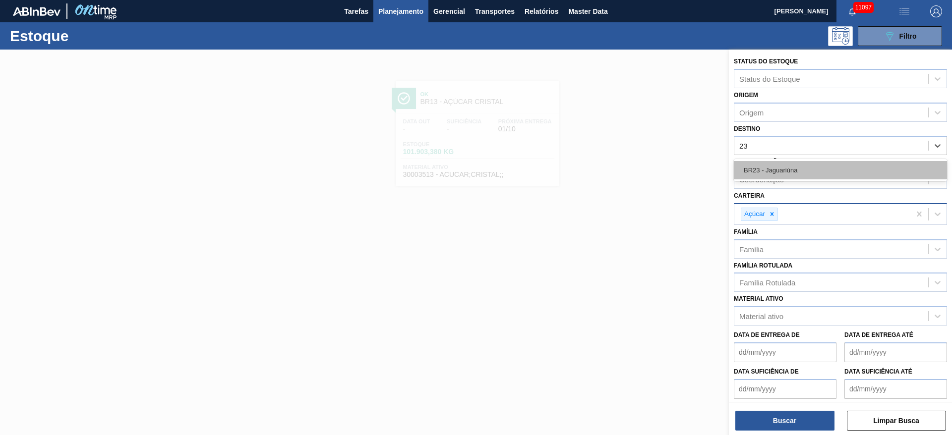
click at [778, 164] on div "BR23 - Jaguariúna" at bounding box center [840, 170] width 213 height 18
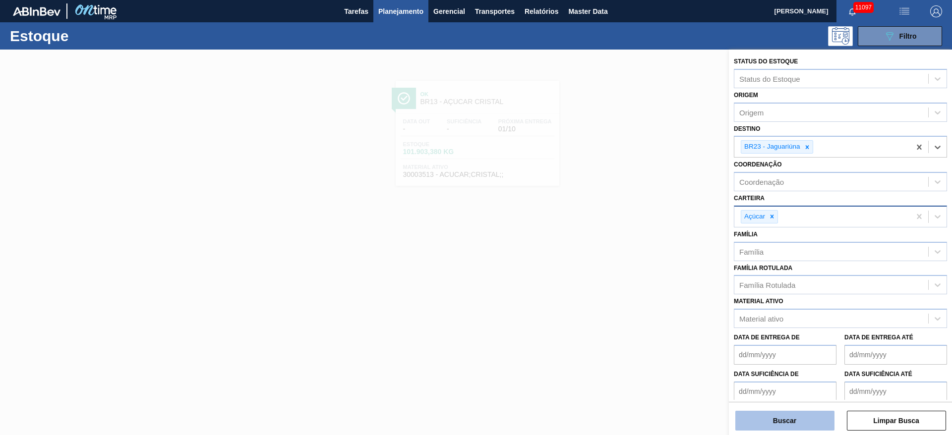
click at [798, 415] on button "Buscar" at bounding box center [784, 421] width 99 height 20
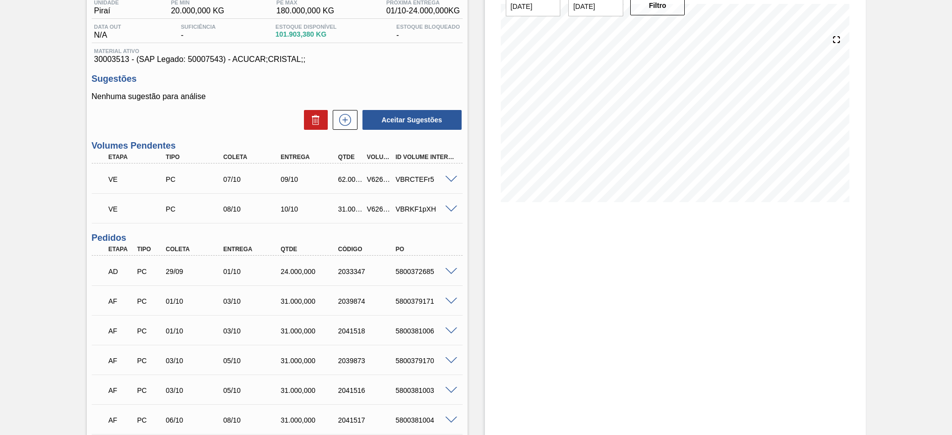
scroll to position [168, 0]
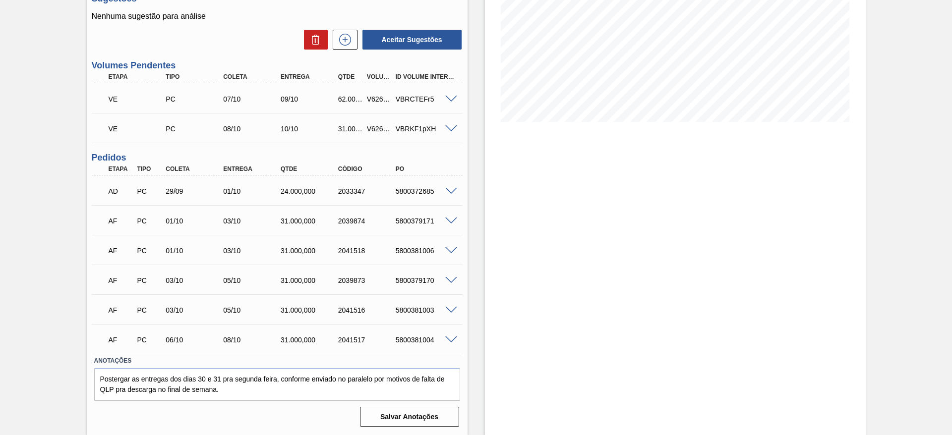
click at [447, 249] on span at bounding box center [451, 250] width 12 height 7
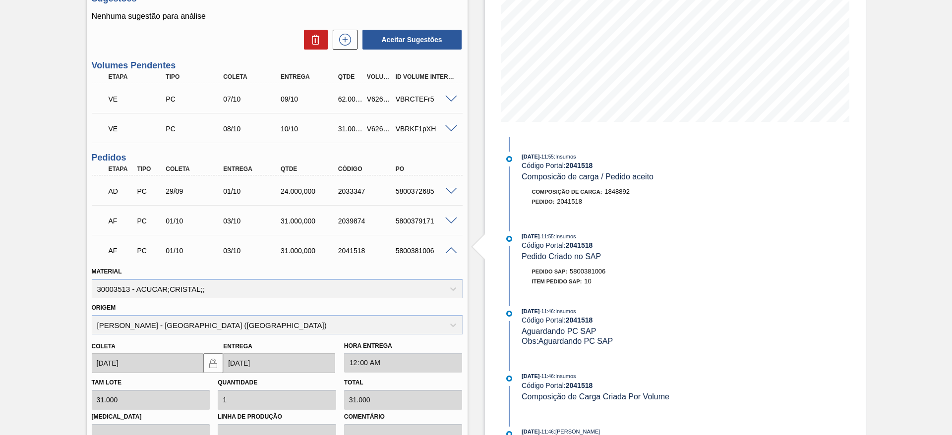
click at [447, 218] on span at bounding box center [451, 221] width 12 height 7
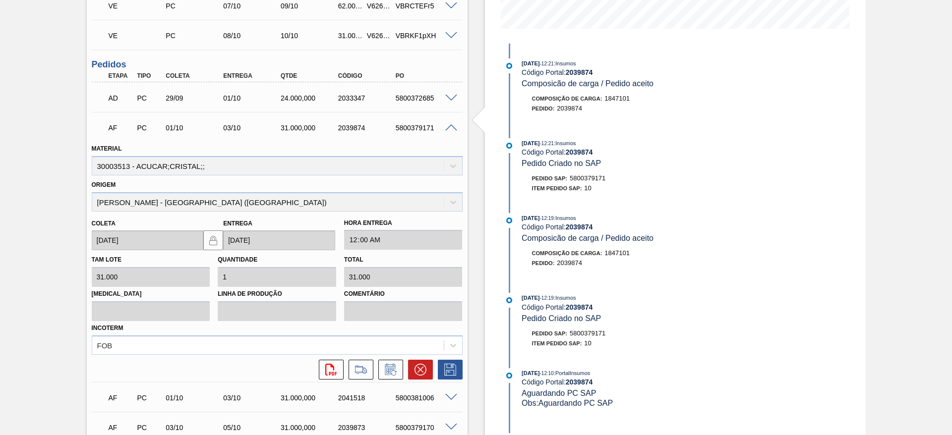
scroll to position [391, 0]
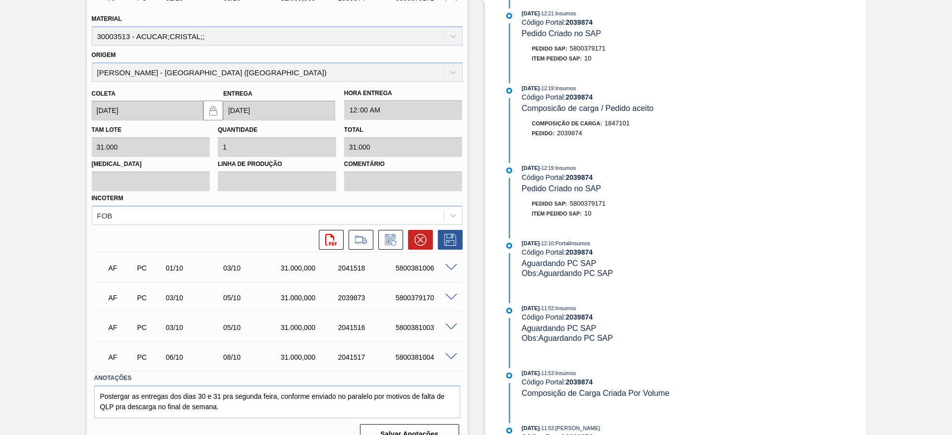
click at [447, 271] on div "5800381006" at bounding box center [425, 268] width 64 height 8
click at [453, 268] on span at bounding box center [451, 267] width 12 height 7
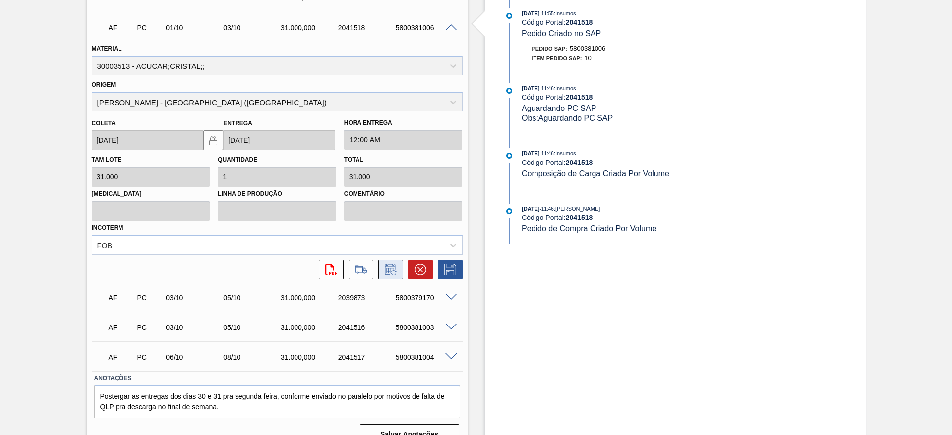
click at [392, 266] on icon at bounding box center [390, 269] width 10 height 11
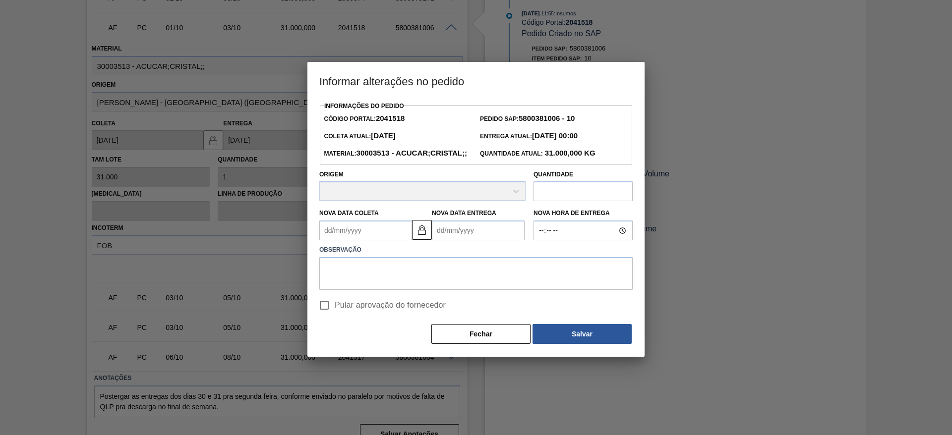
click at [364, 240] on Coleta2041518 "Nova Data Coleta" at bounding box center [365, 231] width 93 height 20
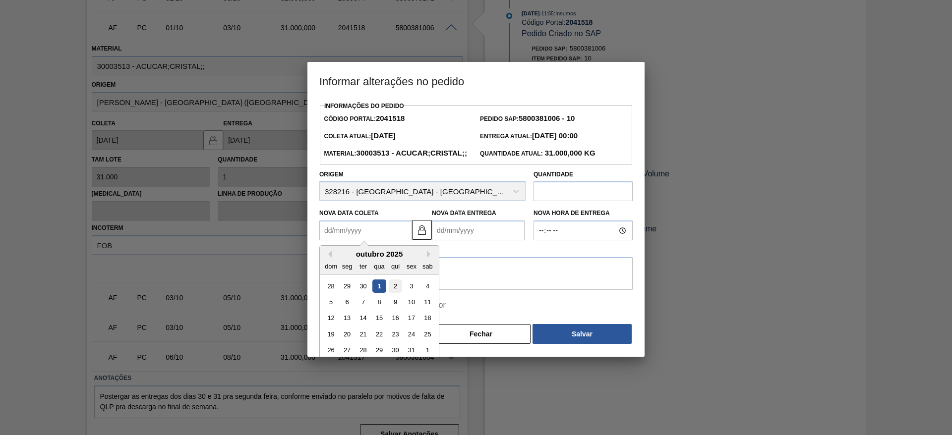
click at [399, 293] on div "2" at bounding box center [395, 286] width 13 height 13
type Coleta2041518 "[DATE]"
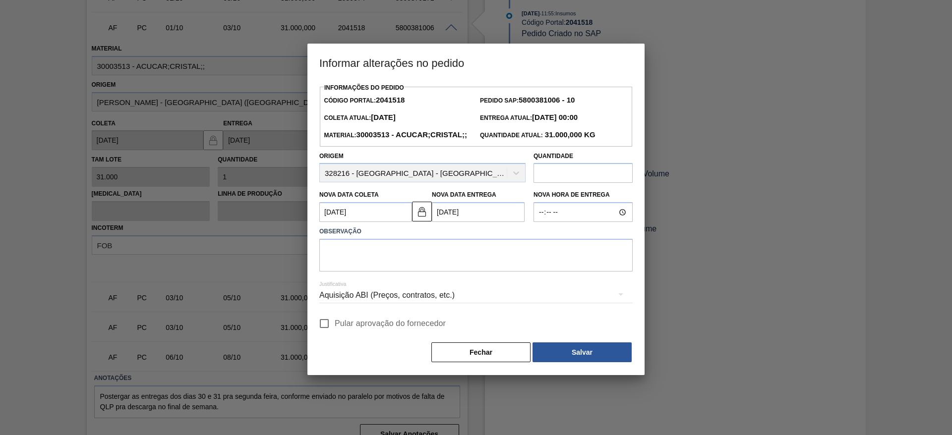
click at [398, 302] on div "Aquisição ABI (Preços, contratos, etc.)" at bounding box center [475, 296] width 313 height 28
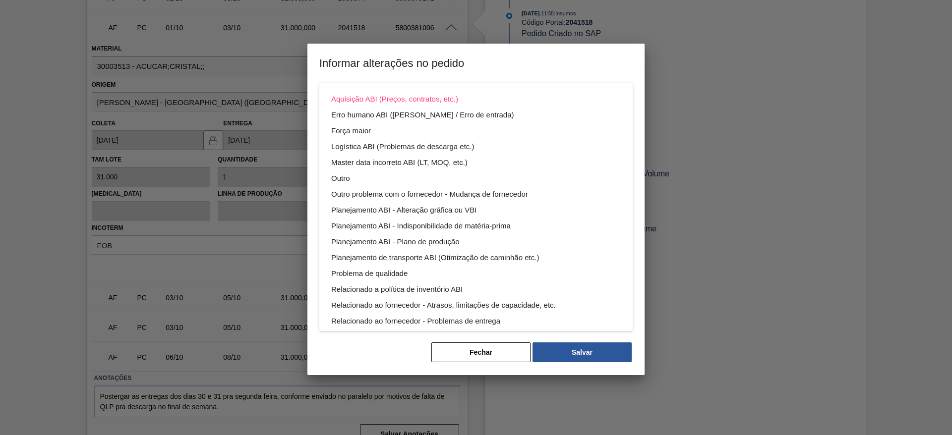
click at [364, 375] on div "Aquisição ABI (Preços, contratos, etc.) Erro humano ABI (Cálculo / Erro de entr…" at bounding box center [476, 217] width 952 height 435
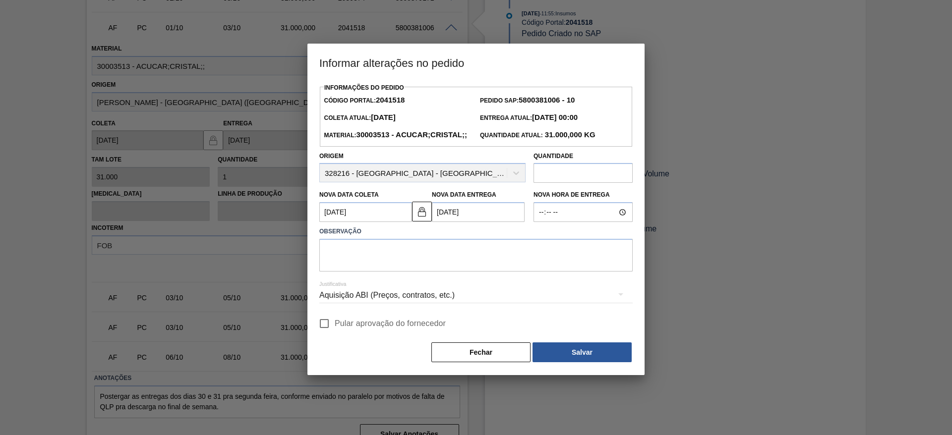
click at [444, 222] on Entrega2041518 "[DATE]" at bounding box center [478, 212] width 93 height 20
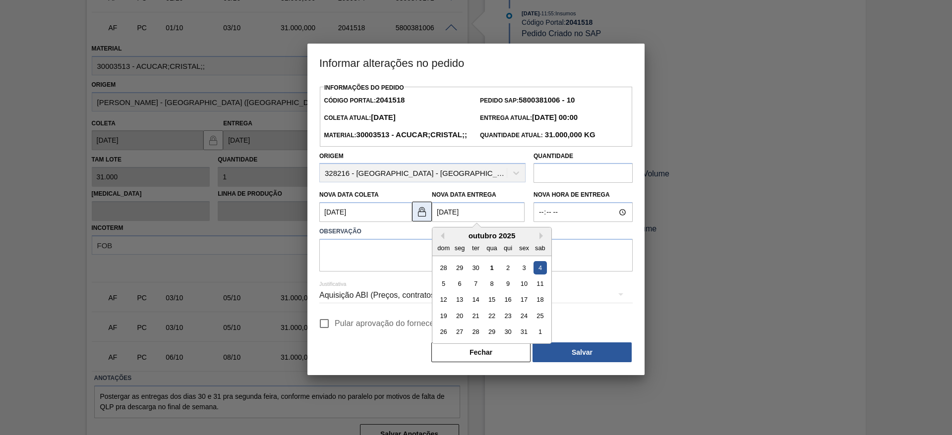
click at [414, 222] on button at bounding box center [422, 212] width 20 height 20
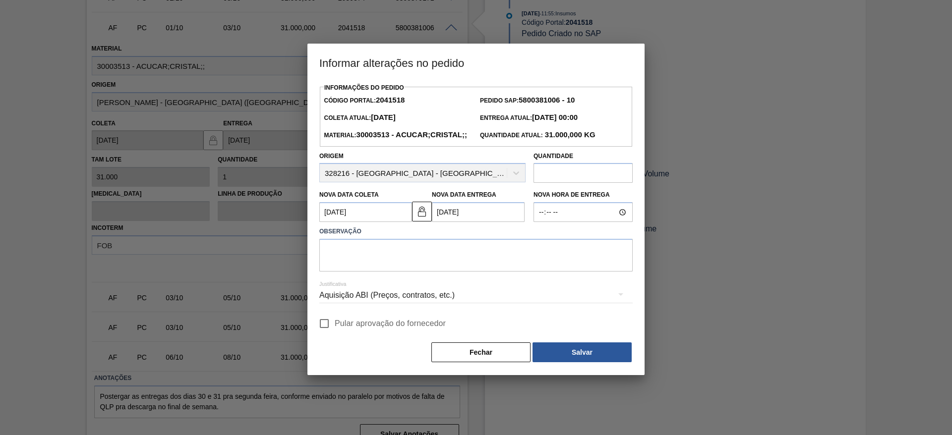
click at [453, 222] on Entrega2041518 "[DATE]" at bounding box center [478, 212] width 93 height 20
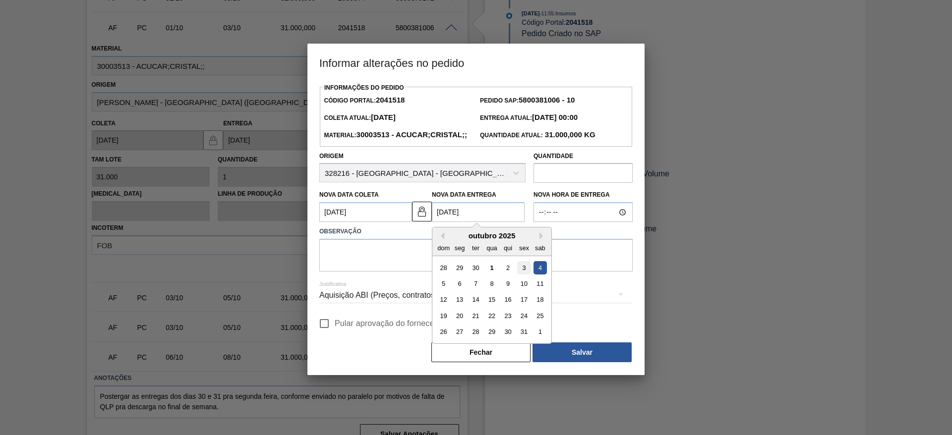
click at [525, 275] on div "3" at bounding box center [523, 267] width 13 height 13
type Entrega2041518 "[DATE]"
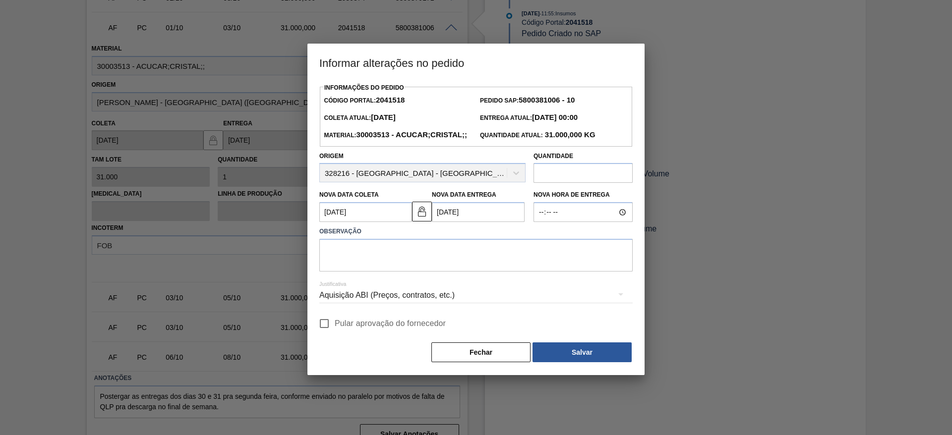
click at [336, 330] on span "Pular aprovação do fornecedor" at bounding box center [390, 324] width 111 height 12
click at [335, 334] on input "Pular aprovação do fornecedor" at bounding box center [324, 323] width 21 height 21
checkbox input "true"
click at [350, 266] on textarea at bounding box center [475, 255] width 313 height 33
type textarea "."
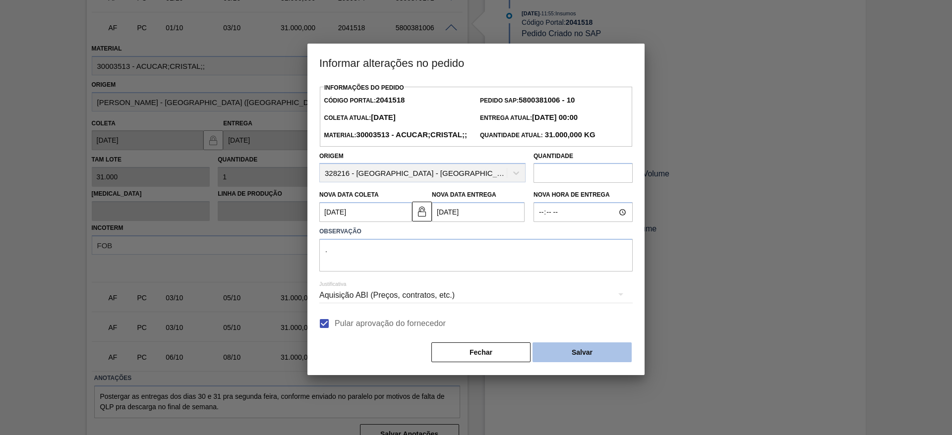
click at [595, 362] on button "Salvar" at bounding box center [581, 353] width 99 height 20
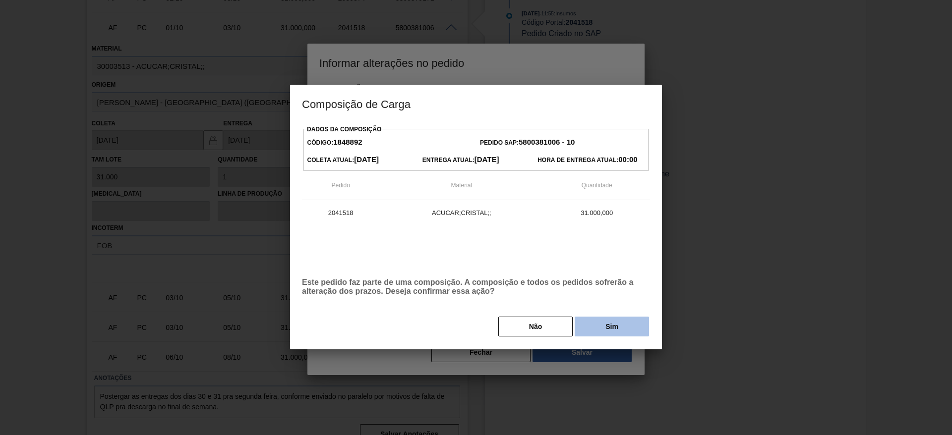
click at [610, 331] on button "Sim" at bounding box center [612, 327] width 74 height 20
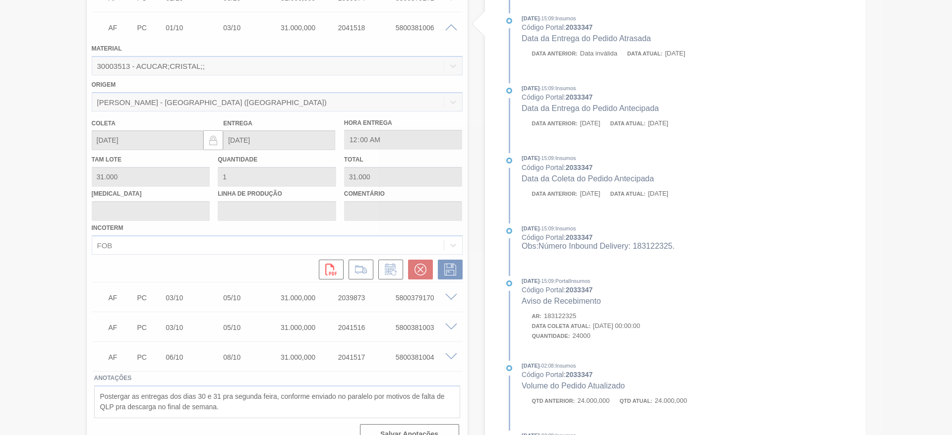
type input "."
type input "[DATE]"
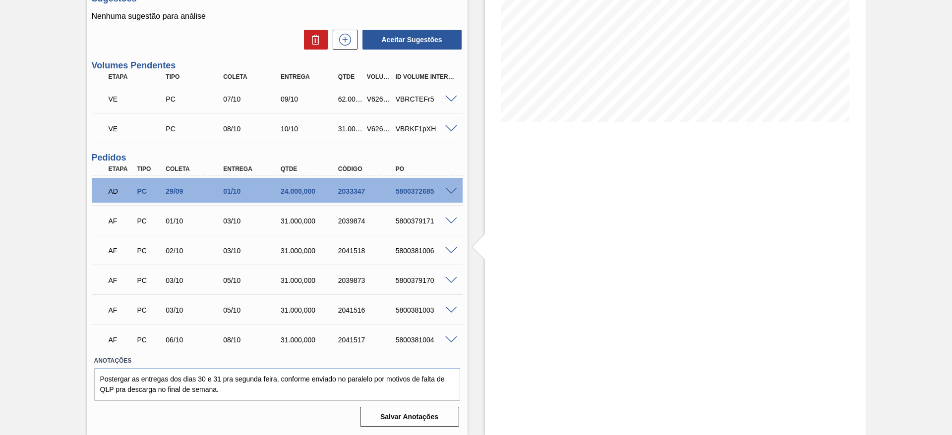
scroll to position [168, 0]
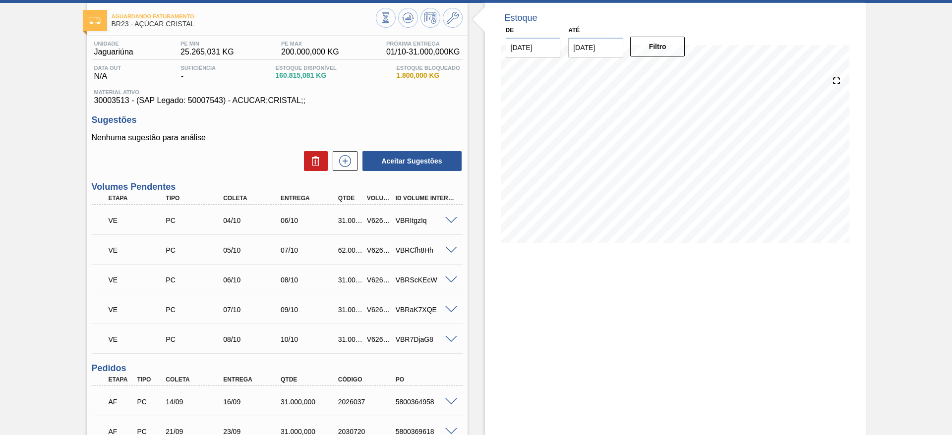
scroll to position [74, 0]
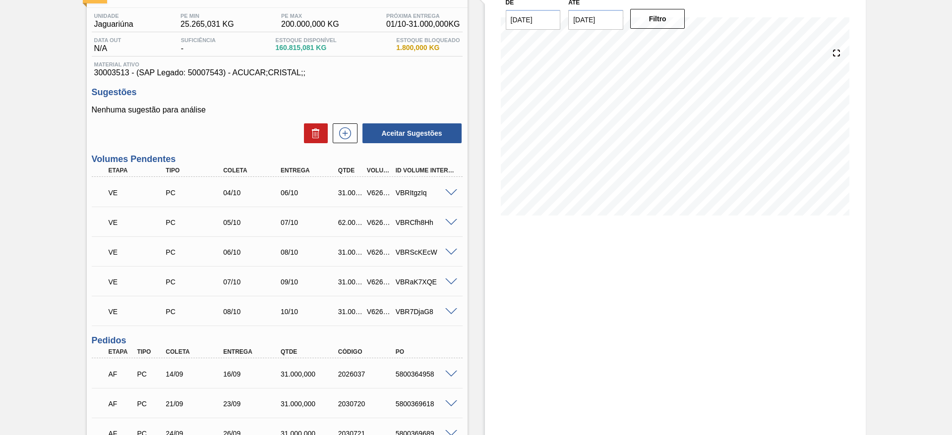
click at [450, 194] on span at bounding box center [451, 192] width 12 height 7
